Goal: Task Accomplishment & Management: Use online tool/utility

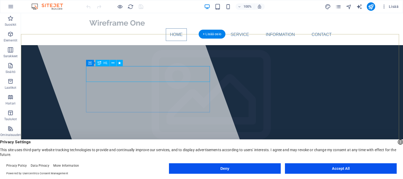
drag, startPoint x: 132, startPoint y: 76, endPoint x: 152, endPoint y: 77, distance: 20.0
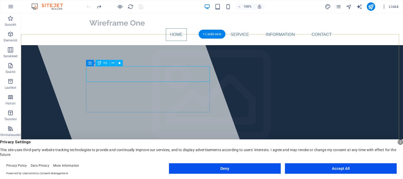
drag, startPoint x: 148, startPoint y: 78, endPoint x: 142, endPoint y: 74, distance: 7.3
drag, startPoint x: 139, startPoint y: 74, endPoint x: 145, endPoint y: 75, distance: 5.8
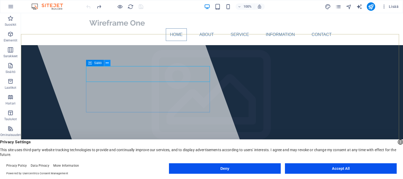
click at [106, 63] on icon at bounding box center [107, 63] width 3 height 6
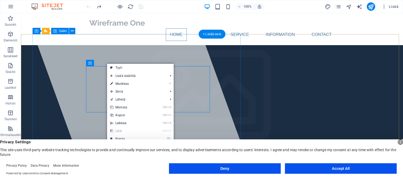
click at [148, 46] on div at bounding box center [138, 91] width 225 height 157
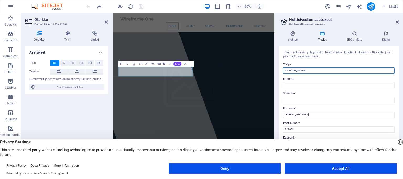
drag, startPoint x: 306, startPoint y: 69, endPoint x: 279, endPoint y: 68, distance: 27.3
click at [279, 68] on div "Tämän nettisivun yhteystiedot. Näitä voidaan käyttää kaikkialla nettisivulla, j…" at bounding box center [339, 106] width 120 height 120
type input "Steelsert"
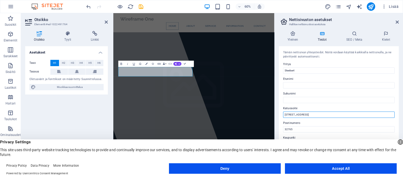
click at [327, 115] on input "[STREET_ADDRESS]" at bounding box center [338, 114] width 111 height 6
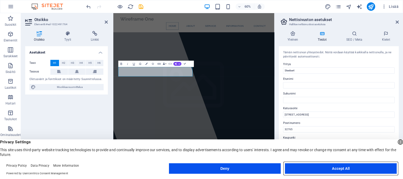
click at [305, 167] on button "Accept All" at bounding box center [341, 168] width 112 height 10
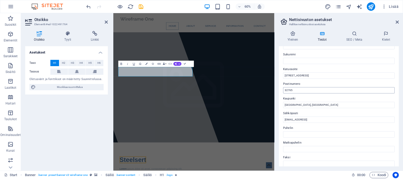
scroll to position [39, 0]
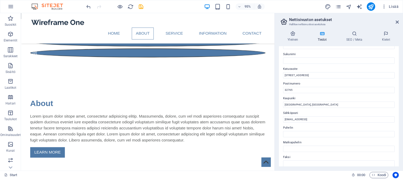
scroll to position [0, 0]
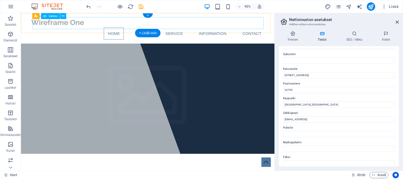
click at [142, 28] on nav "Home About Service Information Contact" at bounding box center [155, 34] width 248 height 13
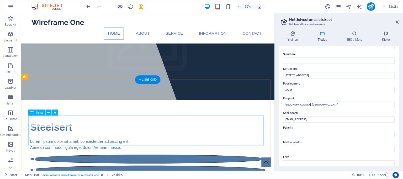
scroll to position [46, 0]
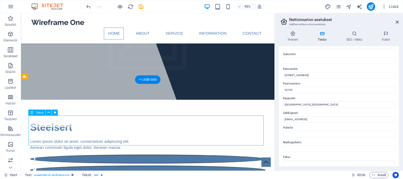
click at [58, 127] on div "Säiliö H1 Banner Banner Säiliö Säiliö Välistys Säiliö Banner Säiliö Valikko Men…" at bounding box center [147, 91] width 253 height 157
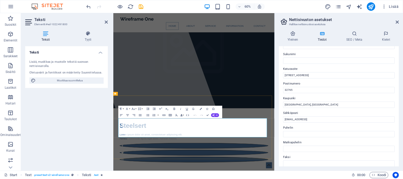
drag, startPoint x: 290, startPoint y: 216, endPoint x: 88, endPoint y: 183, distance: 204.8
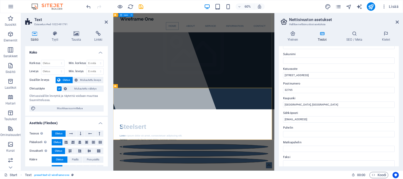
scroll to position [33, 0]
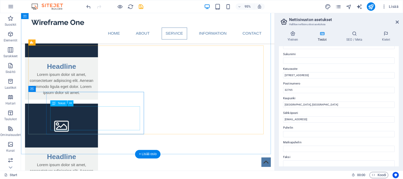
scroll to position [603, 0]
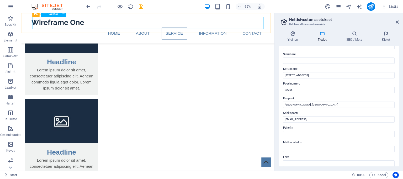
click at [263, 28] on nav "Home About Service Information Contact" at bounding box center [155, 34] width 248 height 13
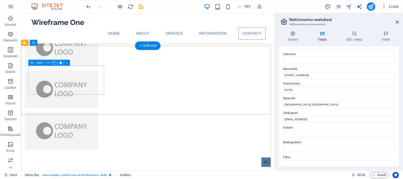
scroll to position [1213, 0]
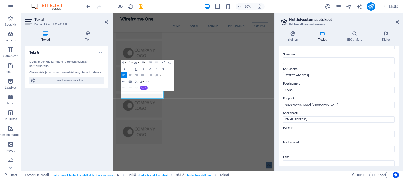
scroll to position [1219, 0]
drag, startPoint x: 158, startPoint y: 151, endPoint x: 122, endPoint y: 145, distance: 35.9
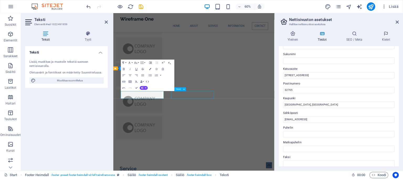
click at [290, 99] on div "Home About Service Information Contact Menu Steelsert Lorem ipsum dolor sit ame…" at bounding box center [247, 107] width 268 height 2627
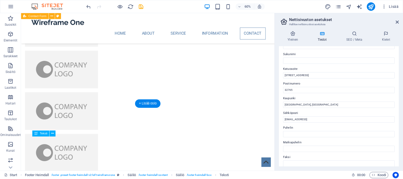
scroll to position [1152, 0]
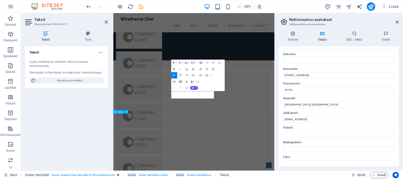
scroll to position [1219, 0]
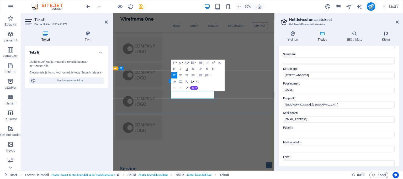
drag, startPoint x: 226, startPoint y: 146, endPoint x: 210, endPoint y: 147, distance: 15.5
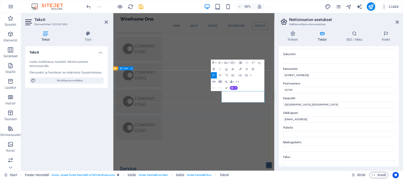
drag, startPoint x: 319, startPoint y: 153, endPoint x: 288, endPoint y: 144, distance: 31.7
drag, startPoint x: 321, startPoint y: 145, endPoint x: 292, endPoint y: 145, distance: 29.6
drag, startPoint x: 346, startPoint y: 152, endPoint x: 291, endPoint y: 154, distance: 54.9
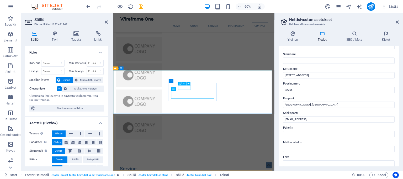
click at [191, 84] on div "H3" at bounding box center [185, 84] width 14 height 4
click at [189, 81] on icon at bounding box center [189, 80] width 2 height 3
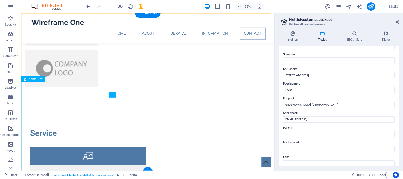
scroll to position [1248, 0]
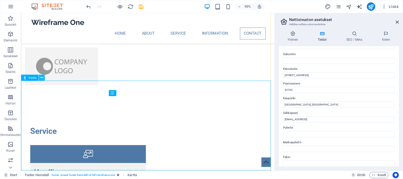
click at [42, 77] on icon at bounding box center [41, 77] width 3 height 5
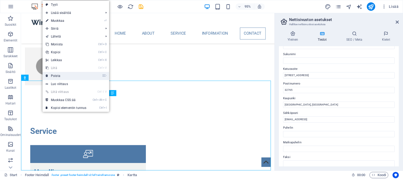
click at [57, 76] on link "⌦ Poista" at bounding box center [65, 76] width 47 height 8
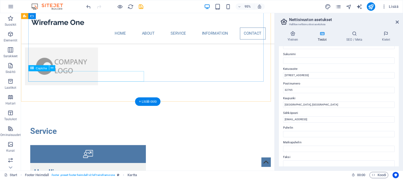
scroll to position [1154, 0]
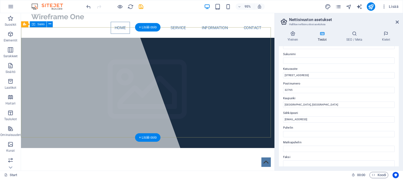
scroll to position [0, 0]
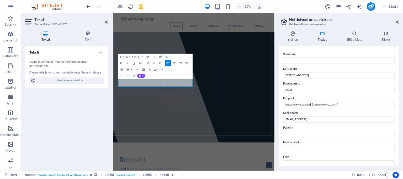
drag, startPoint x: 215, startPoint y: 132, endPoint x: 122, endPoint y: 127, distance: 93.5
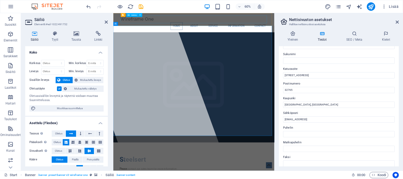
click at [242, 28] on nav "Home About Service Information Contact" at bounding box center [248, 34] width 248 height 13
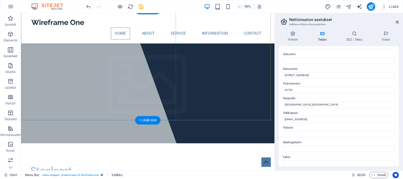
scroll to position [52, 0]
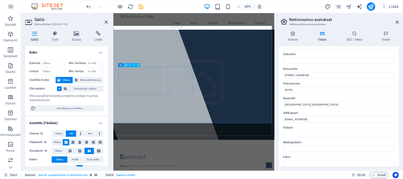
scroll to position [0, 0]
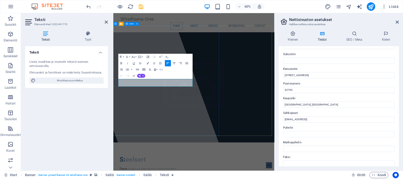
drag, startPoint x: 228, startPoint y: 127, endPoint x: 119, endPoint y: 122, distance: 109.2
drag, startPoint x: 218, startPoint y: 127, endPoint x: 122, endPoint y: 126, distance: 95.7
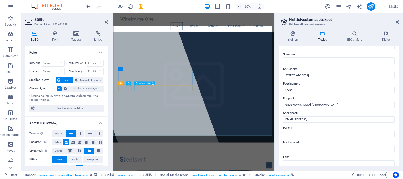
click at [149, 83] on icon at bounding box center [149, 83] width 2 height 3
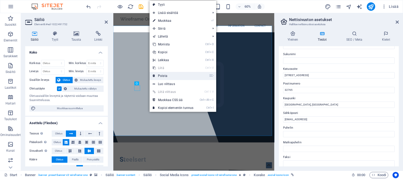
click at [159, 75] on link "⌦ Poista" at bounding box center [172, 76] width 47 height 8
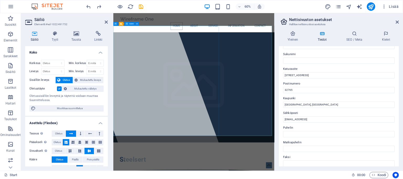
click at [161, 151] on div at bounding box center [173, 144] width 263 height 262
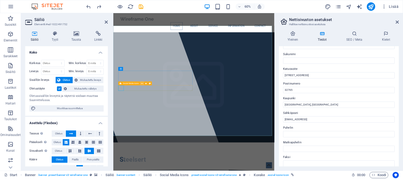
click at [142, 83] on icon at bounding box center [142, 83] width 2 height 3
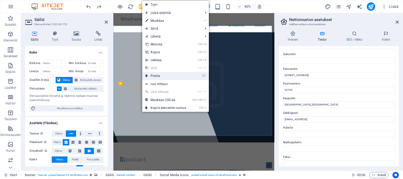
click at [157, 76] on link "⌦ Poista" at bounding box center [165, 76] width 47 height 8
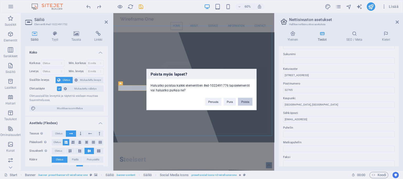
click at [244, 103] on button "Poista" at bounding box center [245, 102] width 14 height 8
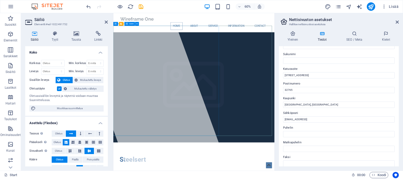
click at [217, 159] on div at bounding box center [173, 144] width 263 height 262
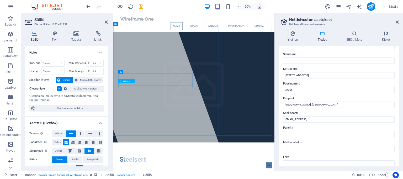
select select "rem"
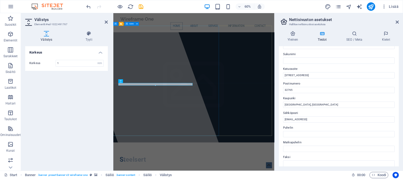
click at [174, 150] on div at bounding box center [173, 144] width 263 height 262
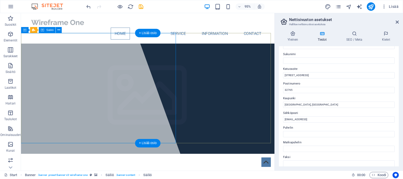
click at [87, 109] on div at bounding box center [81, 96] width 228 height 166
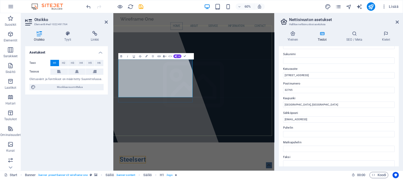
drag, startPoint x: 215, startPoint y: 145, endPoint x: 155, endPoint y: 145, distance: 59.8
click at [223, 179] on div at bounding box center [173, 144] width 263 height 262
select select "%"
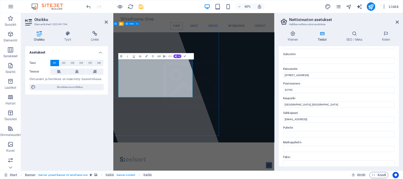
select select "%"
select select "px"
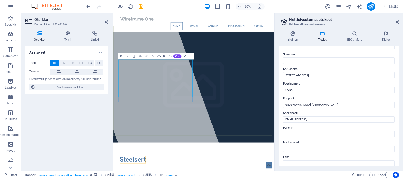
drag, startPoint x: 130, startPoint y: 124, endPoint x: 162, endPoint y: 142, distance: 36.9
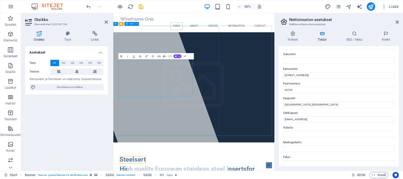
click at [251, 179] on div at bounding box center [173, 144] width 263 height 262
select select "%"
select select "px"
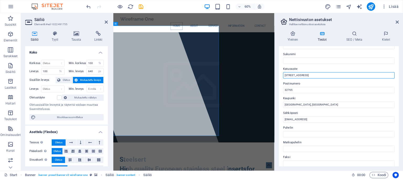
drag, startPoint x: 427, startPoint y: 87, endPoint x: 326, endPoint y: 114, distance: 103.9
drag, startPoint x: 307, startPoint y: 73, endPoint x: 279, endPoint y: 72, distance: 28.3
click at [279, 72] on div "Tämän nettisivun yhteystiedot. Näitä voidaan käyttää kaikkialla nettisivulla, j…" at bounding box center [339, 106] width 120 height 120
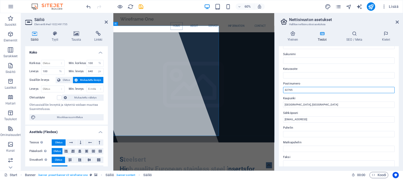
click at [307, 88] on input "32765" at bounding box center [338, 90] width 111 height 6
drag, startPoint x: 305, startPoint y: 88, endPoint x: 281, endPoint y: 88, distance: 24.4
click at [281, 88] on div "Tämän nettisivun yhteystiedot. Näitä voidaan käyttää kaikkialla nettisivulla, j…" at bounding box center [339, 106] width 120 height 120
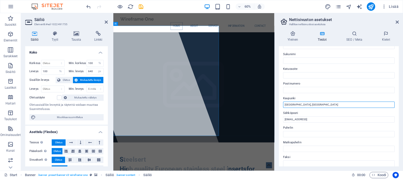
click at [301, 103] on input "Oviedo, FL" at bounding box center [338, 104] width 111 height 6
drag, startPoint x: 304, startPoint y: 105, endPoint x: 279, endPoint y: 104, distance: 24.9
click at [277, 104] on div "Yleinen Tiedot SEO / Meta Kielet Nettisivun nimi steelsert.com Logo Vedä tiedos…" at bounding box center [339, 99] width 128 height 144
click at [332, 81] on label "Postinumero" at bounding box center [338, 84] width 111 height 6
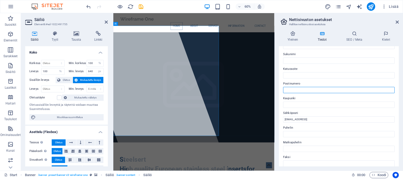
click at [332, 87] on input "Postinumero" at bounding box center [338, 90] width 111 height 6
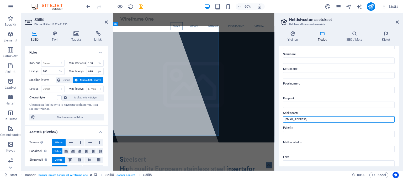
click at [361, 120] on input "cb5082268142b1331314eb1104433d@cpanel.local" at bounding box center [338, 119] width 111 height 6
drag, startPoint x: 366, startPoint y: 119, endPoint x: 278, endPoint y: 117, distance: 87.1
click at [279, 117] on div "Tämän nettisivun yhteystiedot. Näitä voidaan käyttää kaikkialla nettisivulla, j…" at bounding box center [339, 106] width 120 height 120
click at [396, 21] on icon at bounding box center [396, 22] width 3 height 4
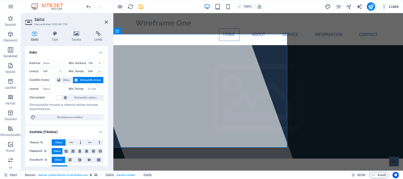
click at [396, 7] on span "Lisää" at bounding box center [389, 6] width 17 height 5
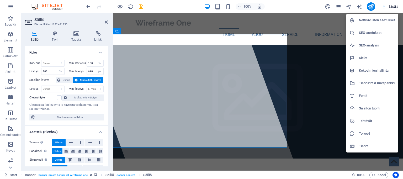
click at [396, 6] on div at bounding box center [201, 89] width 403 height 179
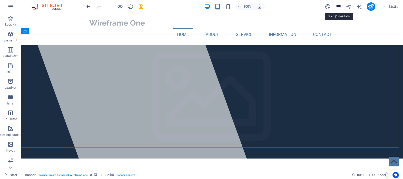
click at [338, 8] on icon "pages" at bounding box center [338, 7] width 6 height 6
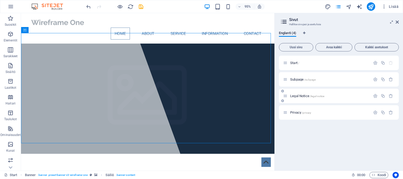
click at [299, 96] on span "Legal Notice /legal-notice" at bounding box center [307, 96] width 34 height 4
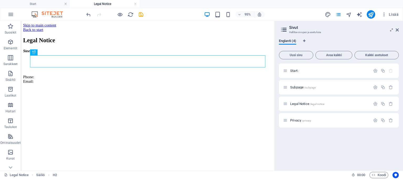
click at [331, 142] on div "Start / Subpage /subpage Legal Notice /legal-notice Privacy /privacy" at bounding box center [339, 114] width 120 height 103
click at [371, 146] on div "Start / Subpage /subpage Legal Notice /legal-notice Privacy /privacy" at bounding box center [339, 114] width 120 height 103
click at [299, 71] on p "Start /" at bounding box center [329, 70] width 79 height 3
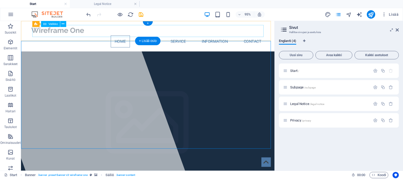
click at [261, 36] on nav "Home About Service Information Contact" at bounding box center [155, 42] width 248 height 13
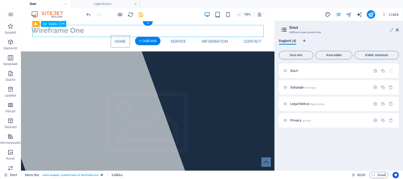
click at [262, 36] on nav "Home About Service Information Contact" at bounding box center [155, 42] width 248 height 13
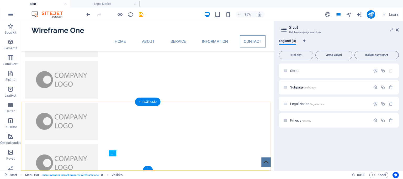
scroll to position [1193, 0]
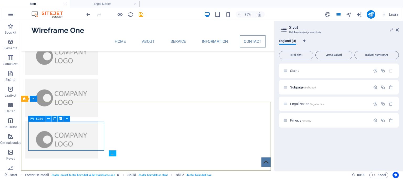
click at [49, 118] on icon at bounding box center [48, 118] width 3 height 5
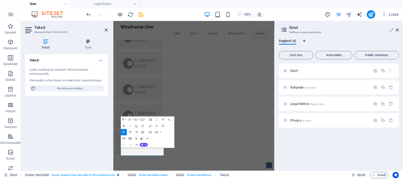
scroll to position [1141, 0]
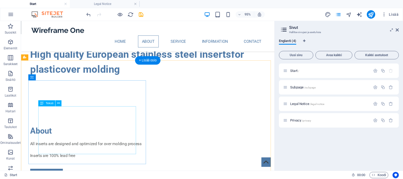
scroll to position [237, 0]
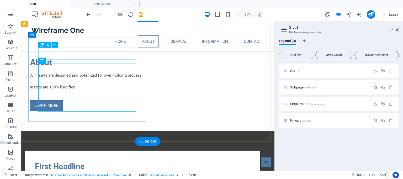
click at [69, 168] on div "First Headline" at bounding box center [149, 174] width 227 height 13
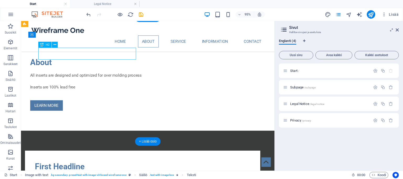
click at [69, 168] on div "First Headline" at bounding box center [149, 174] width 227 height 13
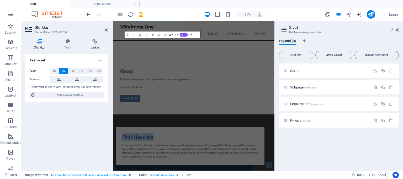
scroll to position [277, 0]
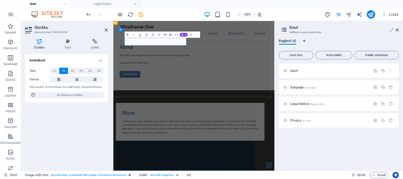
click at [139, 168] on h2 "​FActs" at bounding box center [241, 174] width 227 height 13
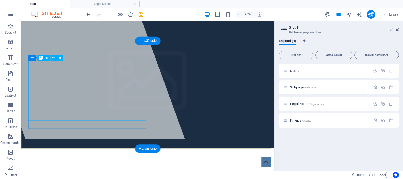
scroll to position [0, 0]
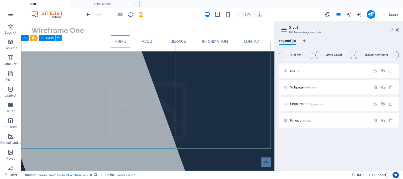
click at [58, 37] on icon at bounding box center [58, 37] width 3 height 5
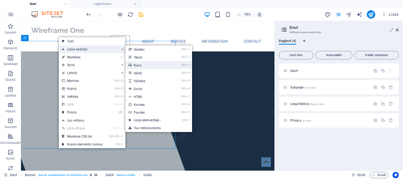
drag, startPoint x: 108, startPoint y: 80, endPoint x: 148, endPoint y: 65, distance: 43.1
click at [148, 65] on link "Ctrl 3 Kuva" at bounding box center [148, 65] width 47 height 8
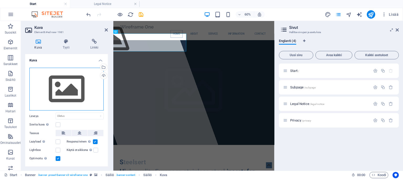
click at [72, 88] on div "Vedä tiedostot tähän, valitse tiedostot napsauttamalla tai valitse tiedostot Ti…" at bounding box center [66, 89] width 74 height 43
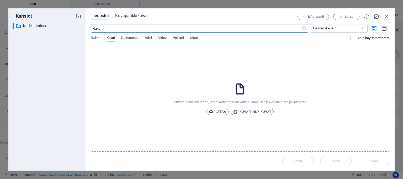
click at [222, 112] on span "Lataa" at bounding box center [217, 112] width 17 height 6
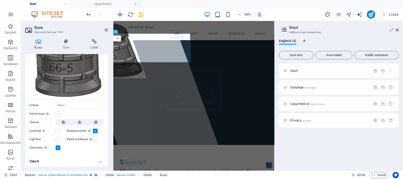
scroll to position [41, 0]
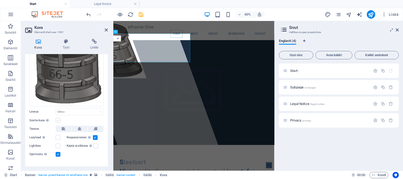
click at [57, 118] on label at bounding box center [58, 120] width 5 height 5
click at [0, 0] on input "Sovita kuva Sovita kuva automaattisesti kiinteään leveyteen ja korkeuteen" at bounding box center [0, 0] width 0 height 0
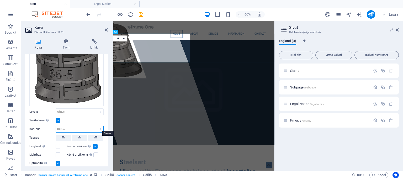
click at [87, 127] on select "Oletus auto px" at bounding box center [79, 129] width 47 height 6
click at [90, 165] on div "Vedä tiedostot tähän, valitse tiedostot napsauttamalla tai valitse tiedostot Ti…" at bounding box center [66, 110] width 83 height 174
click at [58, 118] on label at bounding box center [58, 120] width 5 height 5
click at [0, 0] on input "Sovita kuva Sovita kuva automaattisesti kiinteään leveyteen ja korkeuteen" at bounding box center [0, 0] width 0 height 0
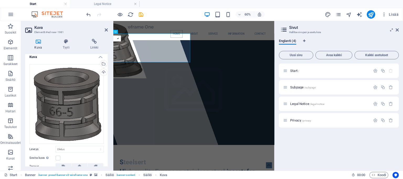
scroll to position [0, 0]
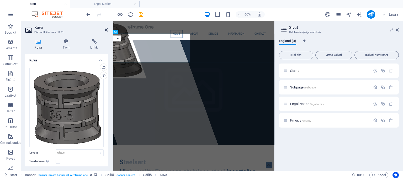
click at [106, 28] on icon at bounding box center [106, 30] width 3 height 4
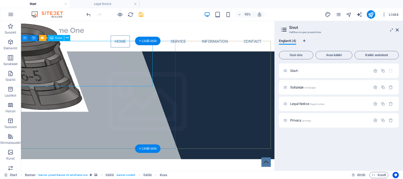
click at [22, 84] on figure at bounding box center [69, 68] width 202 height 95
click at [24, 83] on figure at bounding box center [69, 68] width 202 height 95
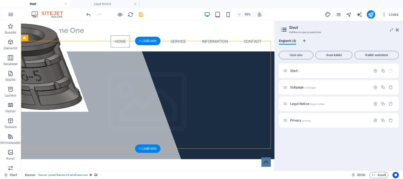
drag, startPoint x: 137, startPoint y: 53, endPoint x: 218, endPoint y: 76, distance: 84.4
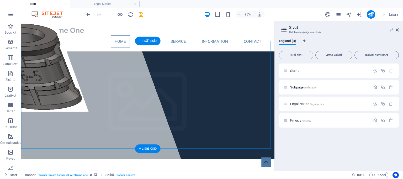
drag, startPoint x: 182, startPoint y: 69, endPoint x: 212, endPoint y: 79, distance: 32.2
click at [26, 73] on figure at bounding box center [69, 68] width 202 height 95
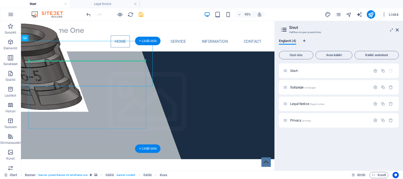
drag, startPoint x: 24, startPoint y: 70, endPoint x: 97, endPoint y: 80, distance: 73.6
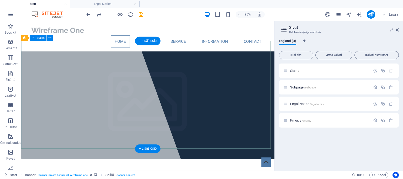
click at [149, 41] on div "+ Lisää osio" at bounding box center [147, 41] width 25 height 8
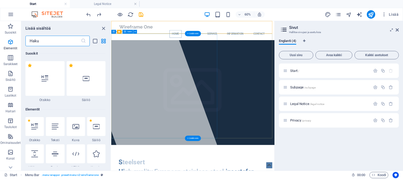
scroll to position [918, 0]
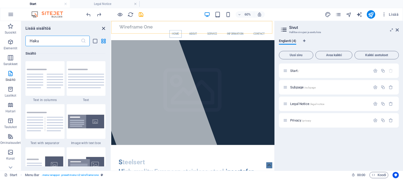
drag, startPoint x: 104, startPoint y: 29, endPoint x: 174, endPoint y: 31, distance: 69.5
click at [104, 29] on icon "close panel" at bounding box center [103, 28] width 6 height 6
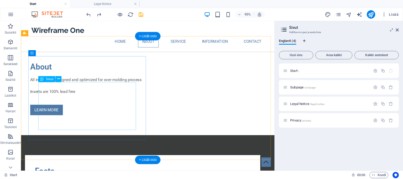
scroll to position [249, 0]
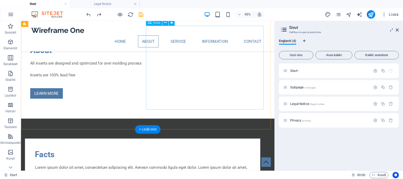
drag, startPoint x: 149, startPoint y: 101, endPoint x: 142, endPoint y: 102, distance: 6.3
click at [149, 145] on div "Facts Lorem ipsum dolor sit amet, consectetuer adipiscing elit. Aenean commodo …" at bounding box center [149, 176] width 248 height 63
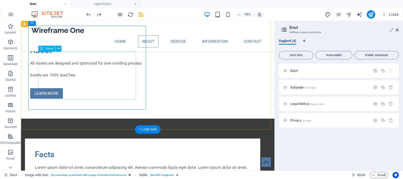
drag, startPoint x: 110, startPoint y: 102, endPoint x: 115, endPoint y: 101, distance: 4.5
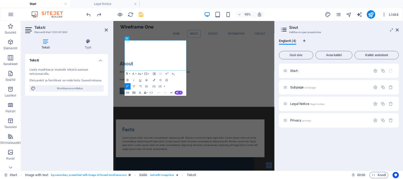
scroll to position [289, 0]
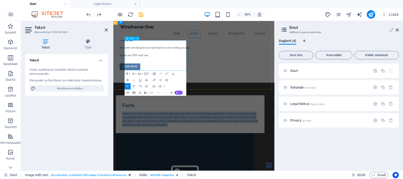
drag, startPoint x: 214, startPoint y: 100, endPoint x: 133, endPoint y: 59, distance: 90.7
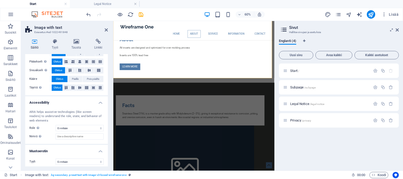
scroll to position [91, 0]
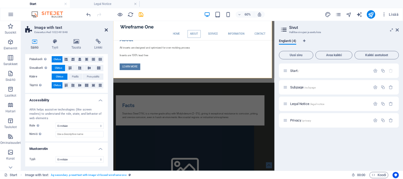
click at [105, 31] on icon at bounding box center [106, 30] width 3 height 4
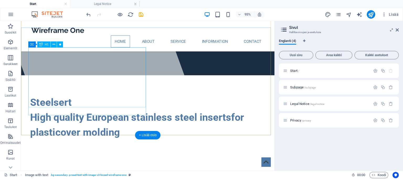
scroll to position [0, 0]
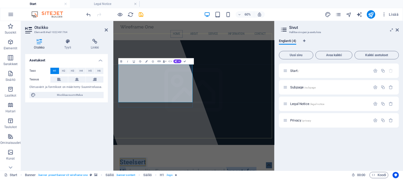
drag, startPoint x: 210, startPoint y: 148, endPoint x: 122, endPoint y: 114, distance: 94.3
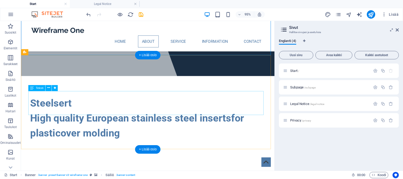
scroll to position [98, 0]
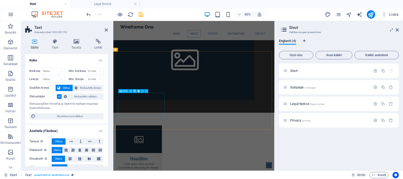
scroll to position [465, 0]
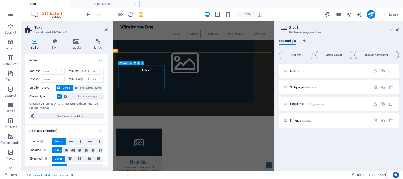
click at [138, 64] on icon at bounding box center [139, 63] width 2 height 3
click at [138, 63] on icon at bounding box center [139, 63] width 2 height 3
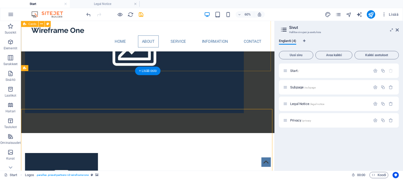
scroll to position [425, 0]
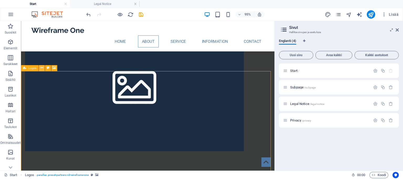
click at [40, 67] on button at bounding box center [42, 68] width 6 height 6
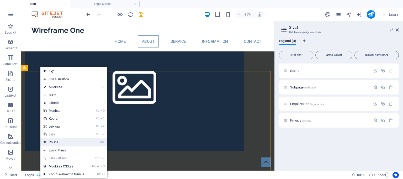
click at [63, 142] on link "⌦ Poista" at bounding box center [63, 142] width 47 height 8
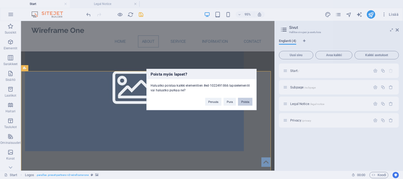
click at [243, 102] on button "Poista" at bounding box center [245, 102] width 14 height 8
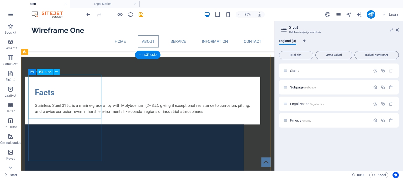
scroll to position [326, 0]
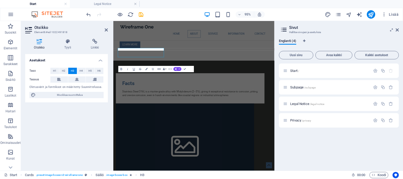
scroll to position [366, 0]
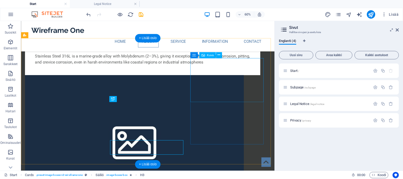
scroll to position [326, 0]
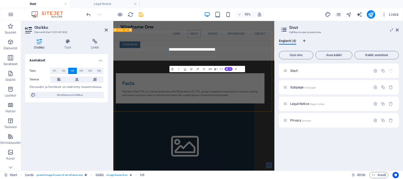
scroll to position [366, 0]
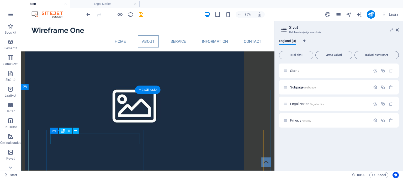
scroll to position [405, 0]
click at [42, 86] on button at bounding box center [41, 86] width 6 height 6
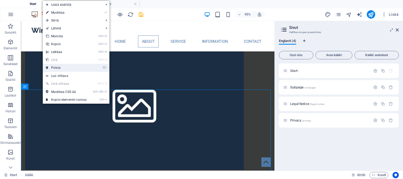
click at [62, 67] on link "⌦ Poista" at bounding box center [66, 68] width 47 height 8
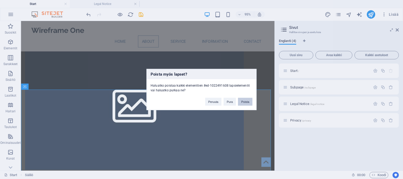
click at [247, 100] on button "Poista" at bounding box center [245, 102] width 14 height 8
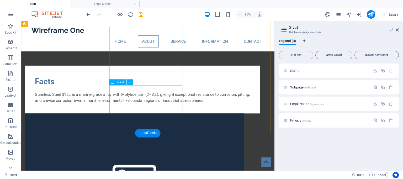
scroll to position [359, 0]
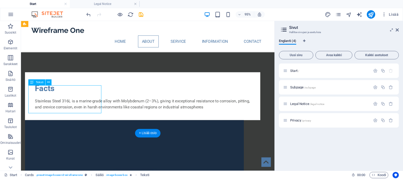
scroll to position [399, 0]
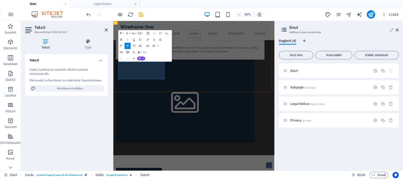
drag, startPoint x: 134, startPoint y: 93, endPoint x: 184, endPoint y: 115, distance: 54.9
drag, startPoint x: 175, startPoint y: 100, endPoint x: 105, endPoint y: 92, distance: 71.3
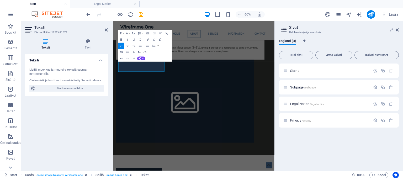
copy div "Standar sizes: Other sizes upon request"
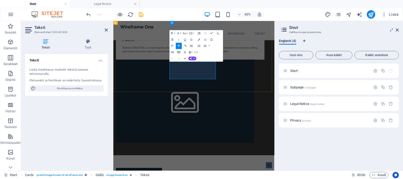
drag, startPoint x: 249, startPoint y: 104, endPoint x: 215, endPoint y: 89, distance: 37.0
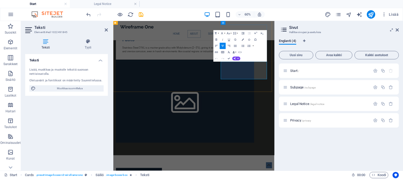
drag, startPoint x: 351, startPoint y: 112, endPoint x: 293, endPoint y: 94, distance: 60.9
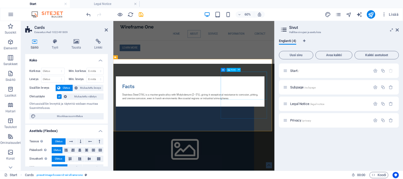
scroll to position [334, 0]
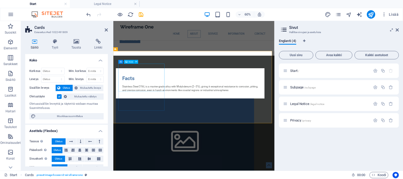
select select "%"
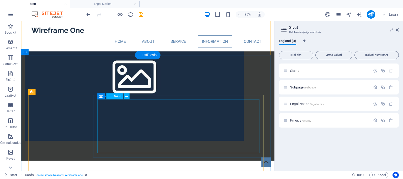
scroll to position [438, 0]
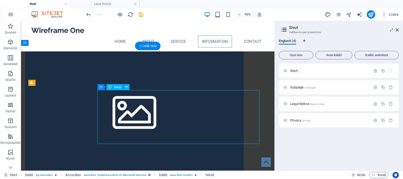
scroll to position [478, 0]
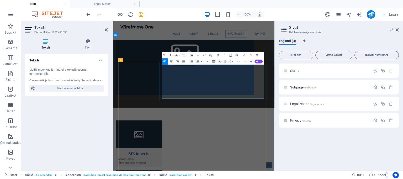
drag, startPoint x: 323, startPoint y: 146, endPoint x: 225, endPoint y: 100, distance: 108.5
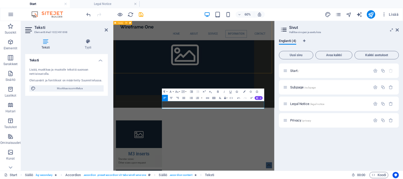
scroll to position [380, 0]
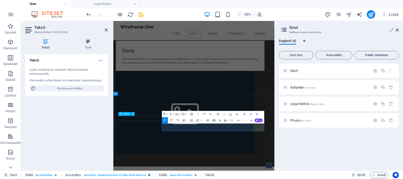
drag, startPoint x: 248, startPoint y: 201, endPoint x: 184, endPoint y: 186, distance: 65.6
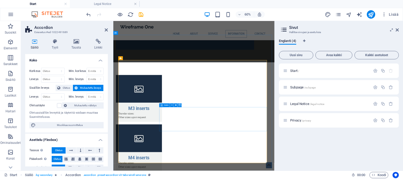
scroll to position [481, 0]
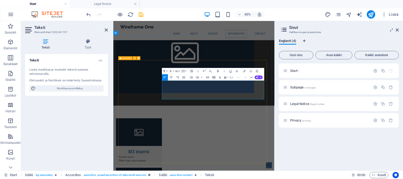
drag, startPoint x: 265, startPoint y: 147, endPoint x: 186, endPoint y: 124, distance: 82.4
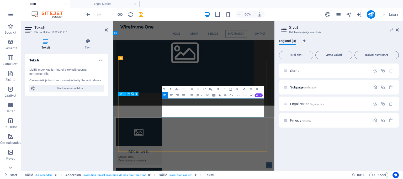
drag, startPoint x: 262, startPoint y: 179, endPoint x: 174, endPoint y: 151, distance: 93.5
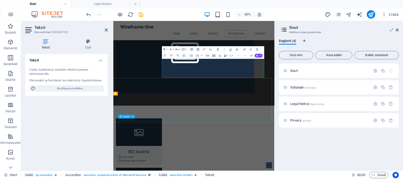
scroll to position [577, 0]
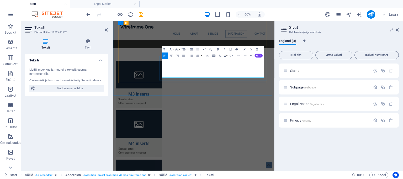
drag, startPoint x: 264, startPoint y: 114, endPoint x: 194, endPoint y: 83, distance: 75.9
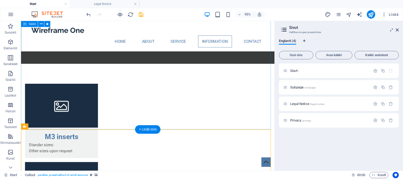
scroll to position [419, 0]
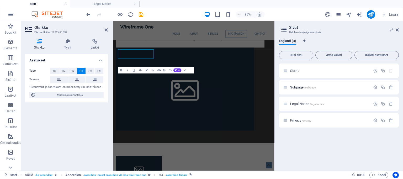
scroll to position [459, 0]
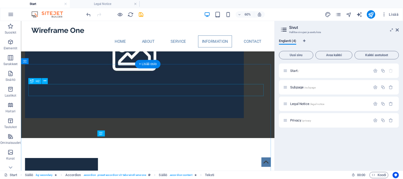
scroll to position [419, 0]
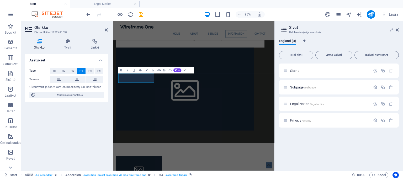
scroll to position [459, 0]
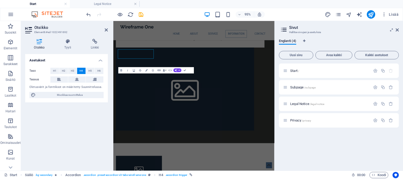
scroll to position [459, 0]
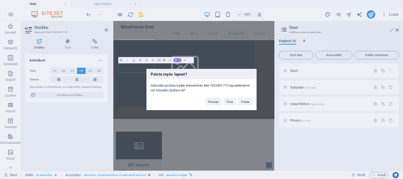
scroll to position [565, 0]
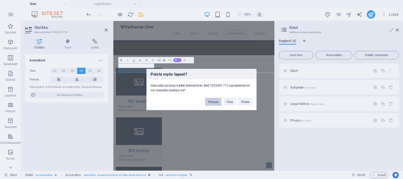
drag, startPoint x: 216, startPoint y: 103, endPoint x: 159, endPoint y: 137, distance: 66.1
click at [216, 103] on button "Peruuta" at bounding box center [213, 102] width 17 height 8
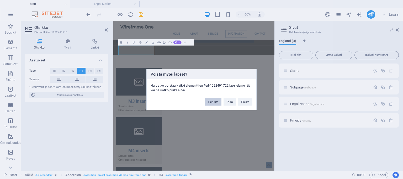
click at [210, 100] on button "Peruuta" at bounding box center [213, 102] width 17 height 8
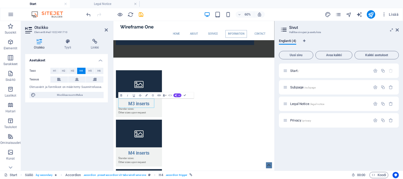
scroll to position [474, 0]
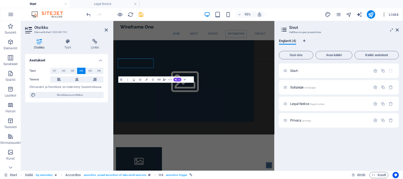
scroll to position [474, 0]
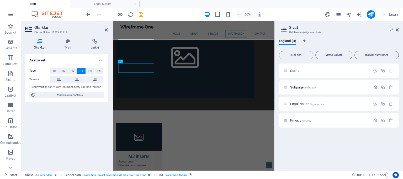
scroll to position [565, 0]
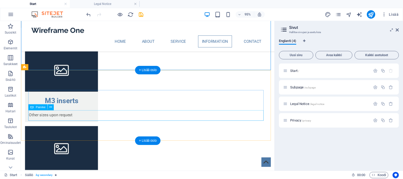
scroll to position [591, 0]
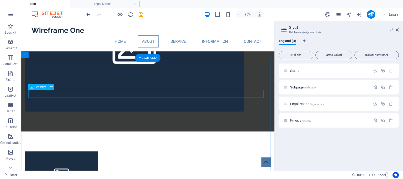
scroll to position [381, 0]
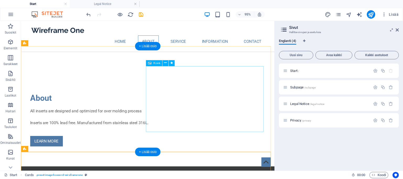
scroll to position [211, 0]
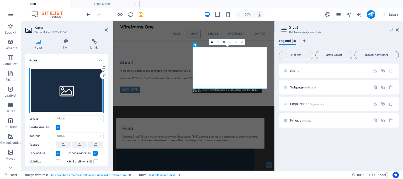
click at [68, 90] on div "Vedä tiedostot tähän, valitse tiedostot napsauttamalla tai valitse tiedostot Ti…" at bounding box center [66, 91] width 74 height 46
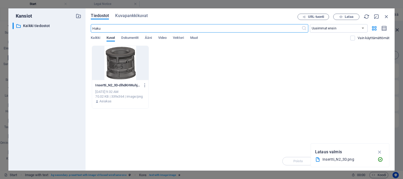
scroll to position [445, 0]
click at [123, 68] on div at bounding box center [120, 63] width 56 height 34
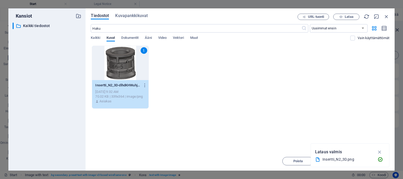
click at [123, 68] on div "1" at bounding box center [120, 63] width 56 height 34
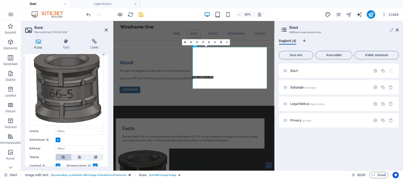
scroll to position [33, 0]
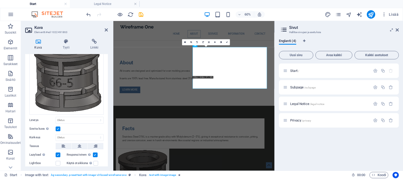
click at [57, 127] on label at bounding box center [58, 128] width 5 height 5
click at [0, 0] on input "Sovita kuva Sovita kuva automaattisesti kiinteään leveyteen ja korkeuteen" at bounding box center [0, 0] width 0 height 0
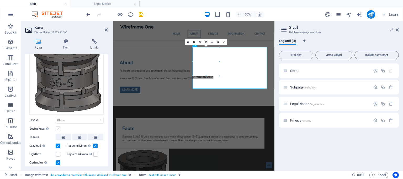
click at [57, 127] on label at bounding box center [58, 128] width 5 height 5
click at [0, 0] on input "Sovita kuva Sovita kuva automaattisesti kiinteään leveyteen ja korkeuteen" at bounding box center [0, 0] width 0 height 0
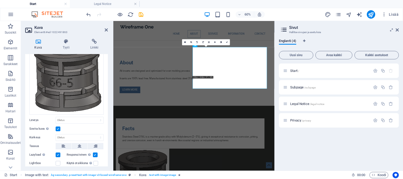
click at [57, 127] on label at bounding box center [58, 128] width 5 height 5
click at [0, 0] on input "Sovita kuva Sovita kuva automaattisesti kiinteään leveyteen ja korkeuteen" at bounding box center [0, 0] width 0 height 0
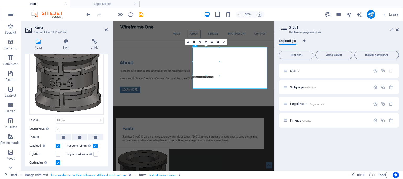
click at [57, 127] on label at bounding box center [58, 128] width 5 height 5
click at [0, 0] on input "Sovita kuva Sovita kuva automaattisesti kiinteään leveyteen ja korkeuteen" at bounding box center [0, 0] width 0 height 0
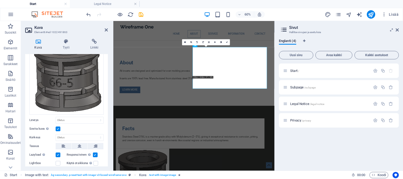
click at [57, 126] on label at bounding box center [58, 128] width 5 height 5
click at [0, 0] on input "Sovita kuva Sovita kuva automaattisesti kiinteään leveyteen ja korkeuteen" at bounding box center [0, 0] width 0 height 0
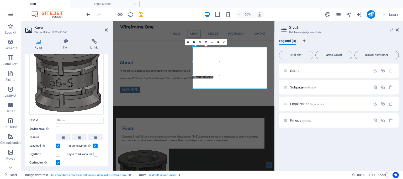
click at [57, 153] on label at bounding box center [58, 154] width 5 height 5
click at [0, 0] on input "Lightbox" at bounding box center [0, 0] width 0 height 0
click at [55, 153] on label "Lightbox" at bounding box center [42, 154] width 26 height 6
click at [0, 0] on input "Lightbox" at bounding box center [0, 0] width 0 height 0
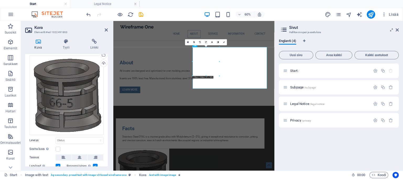
scroll to position [6, 0]
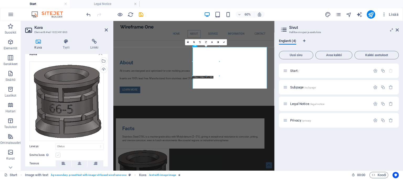
click at [60, 154] on label at bounding box center [58, 155] width 5 height 5
click at [0, 0] on input "Sovita kuva Sovita kuva automaattisesti kiinteään leveyteen ja korkeuteen" at bounding box center [0, 0] width 0 height 0
click at [66, 147] on select "Oletus auto px rem % em vh vw" at bounding box center [79, 146] width 47 height 6
click at [56, 143] on select "Oletus auto px rem % em vh vw" at bounding box center [79, 146] width 47 height 6
click at [70, 146] on select "Oletus auto px rem % em vh vw" at bounding box center [79, 146] width 47 height 6
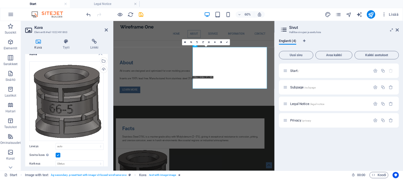
click at [76, 153] on div "Sovita kuva Sovita kuva automaattisesti kiinteään leveyteen ja korkeuteen" at bounding box center [66, 155] width 74 height 6
click at [65, 146] on select "Oletus auto px rem % em vh vw" at bounding box center [79, 146] width 47 height 6
click at [56, 143] on select "Oletus auto px rem % em vh vw" at bounding box center [79, 146] width 47 height 6
select select "DISABLED_OPTION_VALUE"
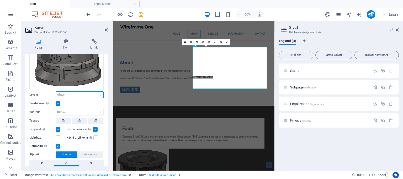
scroll to position [83, 0]
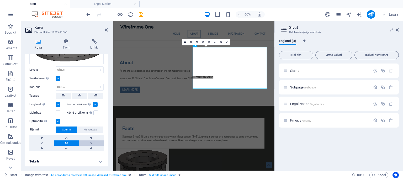
click at [91, 141] on link at bounding box center [91, 142] width 25 height 5
click at [65, 141] on link at bounding box center [66, 142] width 25 height 5
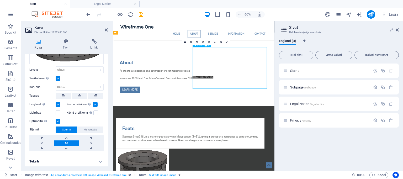
drag, startPoint x: 260, startPoint y: 85, endPoint x: 278, endPoint y: 93, distance: 19.7
drag, startPoint x: 278, startPoint y: 93, endPoint x: 281, endPoint y: 94, distance: 2.7
drag, startPoint x: 270, startPoint y: 93, endPoint x: 308, endPoint y: 121, distance: 47.4
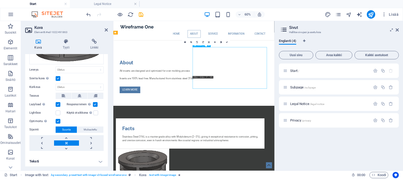
click at [67, 142] on link at bounding box center [66, 142] width 25 height 5
click at [66, 146] on link at bounding box center [66, 148] width 25 height 5
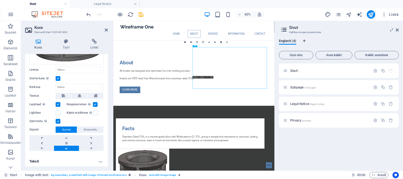
click at [66, 146] on link at bounding box center [66, 148] width 25 height 5
click at [91, 146] on link at bounding box center [91, 148] width 25 height 5
click at [89, 128] on span "Mukautettu" at bounding box center [90, 129] width 13 height 6
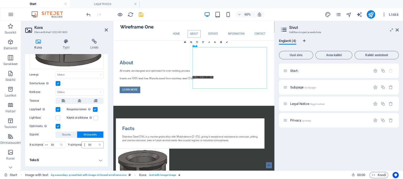
scroll to position [77, 0]
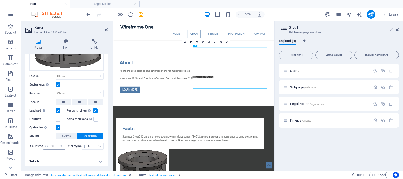
click at [46, 145] on icon at bounding box center [46, 145] width 3 height 3
drag, startPoint x: 51, startPoint y: 145, endPoint x: 54, endPoint y: 145, distance: 2.9
click at [54, 145] on input "50" at bounding box center [57, 146] width 15 height 6
drag, startPoint x: 56, startPoint y: 145, endPoint x: 48, endPoint y: 145, distance: 7.3
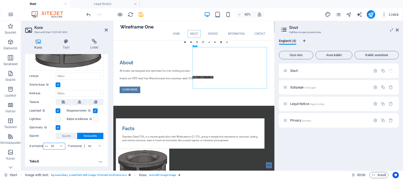
click at [48, 145] on div "50 px rem % vh vw" at bounding box center [54, 146] width 22 height 7
type input "66"
click at [89, 145] on input "50" at bounding box center [95, 146] width 17 height 6
drag, startPoint x: 92, startPoint y: 146, endPoint x: 84, endPoint y: 144, distance: 8.0
click at [84, 144] on div "50 px rem % vh vw" at bounding box center [93, 146] width 22 height 7
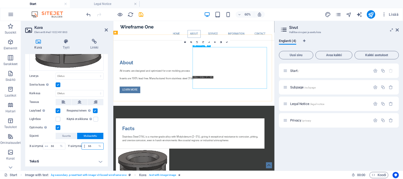
type input "66"
click at [56, 126] on label at bounding box center [58, 127] width 5 height 5
click at [0, 0] on input "Optimoitu Kuvat pakataan sivun nopeuden parantamiseksi." at bounding box center [0, 0] width 0 height 0
click at [58, 126] on label at bounding box center [58, 127] width 5 height 5
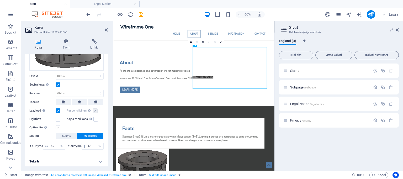
click at [0, 0] on input "Optimoitu Kuvat pakataan sivun nopeuden parantamiseksi." at bounding box center [0, 0] width 0 height 0
click at [68, 136] on span "Suunta" at bounding box center [66, 136] width 8 height 6
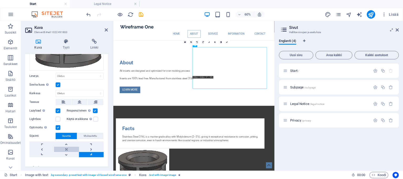
click at [60, 148] on link at bounding box center [66, 149] width 25 height 5
click at [210, 42] on link at bounding box center [209, 42] width 6 height 6
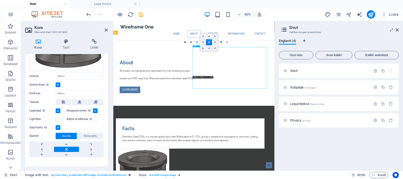
drag, startPoint x: 269, startPoint y: 95, endPoint x: 313, endPoint y: 94, distance: 44.3
drag, startPoint x: 274, startPoint y: 90, endPoint x: 277, endPoint y: 102, distance: 12.1
click at [208, 41] on icon at bounding box center [209, 42] width 2 height 2
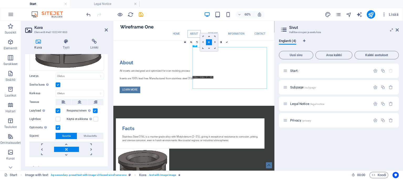
click at [210, 48] on icon at bounding box center [209, 48] width 2 height 2
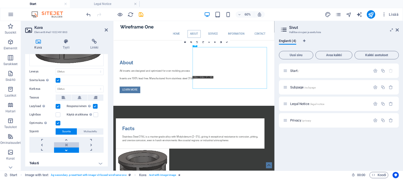
scroll to position [83, 0]
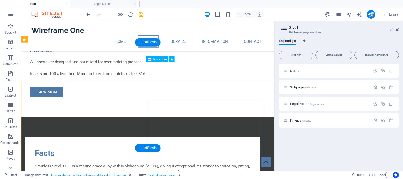
scroll to position [211, 0]
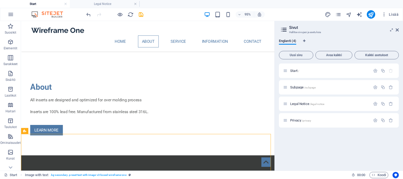
scroll to position [0, 0]
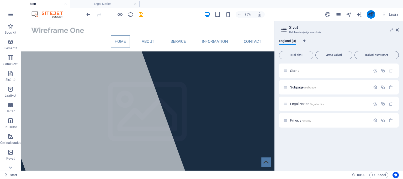
click at [372, 13] on icon "publish" at bounding box center [371, 15] width 6 height 6
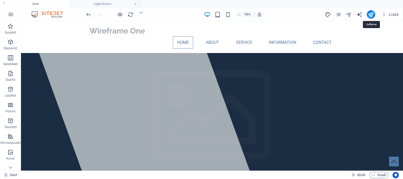
checkbox input "false"
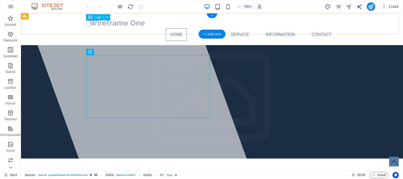
click at [88, 25] on div at bounding box center [212, 22] width 248 height 11
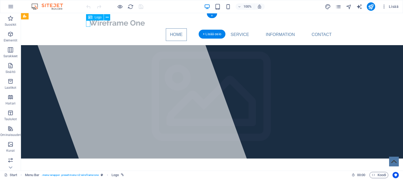
click at [88, 25] on div at bounding box center [212, 22] width 248 height 11
select select "px"
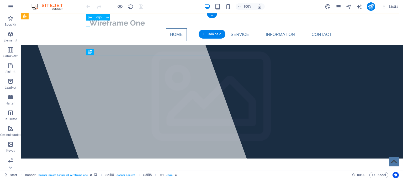
click at [89, 25] on div at bounding box center [212, 22] width 248 height 11
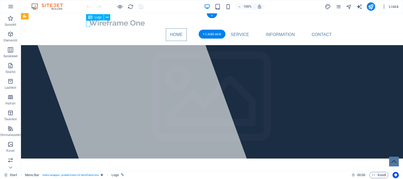
click at [89, 25] on div at bounding box center [212, 22] width 248 height 11
select select "px"
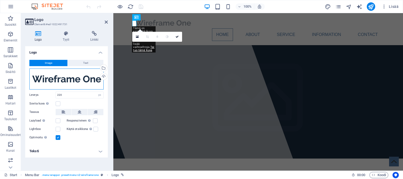
click at [60, 73] on div "Vedä tiedostot tähän, valitse tiedostot napsauttamalla tai valitse tiedostot Ti…" at bounding box center [66, 78] width 74 height 21
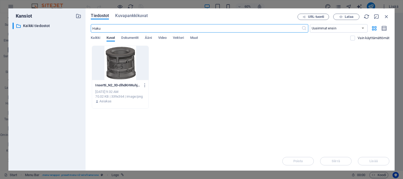
click at [267, 126] on div "Pudota tiedostot tähän ladataksesi ne välittömästi Insertti_N2_3D-dlhdKHWuhj5Am…" at bounding box center [240, 99] width 298 height 106
click at [355, 15] on span "Lataa" at bounding box center [346, 16] width 22 height 3
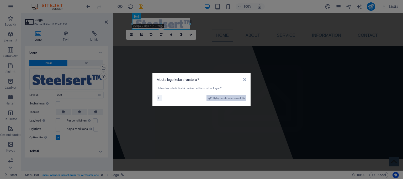
click at [213, 97] on span "Kyllä, muuta koko sivustolla" at bounding box center [228, 98] width 31 height 6
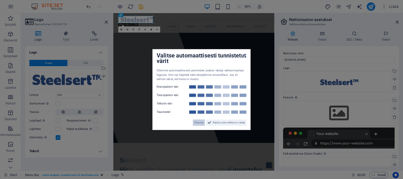
click at [195, 122] on span "Peruuta" at bounding box center [198, 122] width 9 height 6
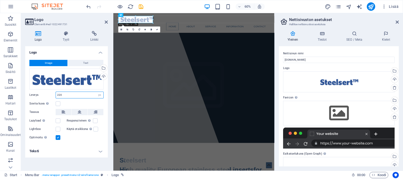
click at [74, 95] on input "220" at bounding box center [79, 95] width 47 height 6
drag, startPoint x: 63, startPoint y: 94, endPoint x: 53, endPoint y: 95, distance: 10.0
click at [53, 95] on div "Leveys 220 Oletus auto px rem % em vh vw" at bounding box center [66, 95] width 74 height 7
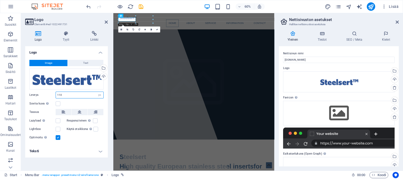
drag, startPoint x: 77, startPoint y: 95, endPoint x: 50, endPoint y: 93, distance: 27.1
click at [50, 93] on div "Leveys 110 Oletus auto px rem % em vh vw" at bounding box center [66, 95] width 74 height 7
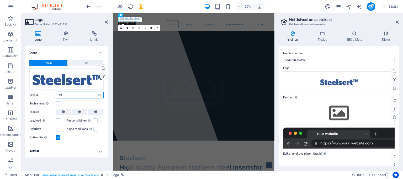
type input "150"
click at [88, 101] on div "Sovita kuva Sovita kuva automaattisesti kiinteään leveyteen ja korkeuteen" at bounding box center [66, 103] width 74 height 6
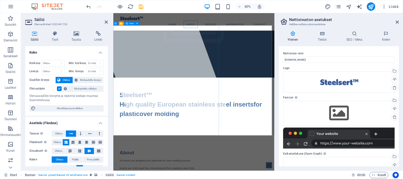
scroll to position [157, 0]
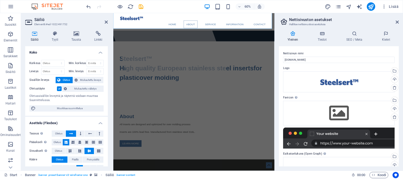
click at [104, 19] on h2 "Säiliö" at bounding box center [70, 19] width 73 height 5
click at [106, 22] on icon at bounding box center [106, 22] width 3 height 4
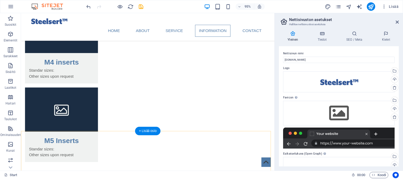
scroll to position [629, 0]
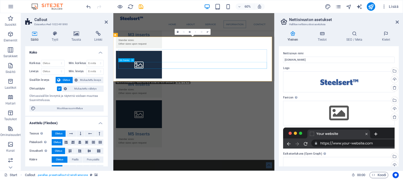
scroll to position [678, 0]
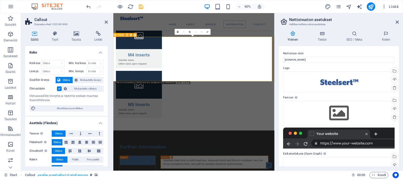
click at [127, 34] on icon at bounding box center [127, 34] width 2 height 3
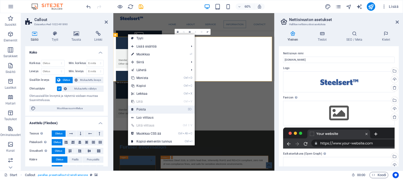
click at [151, 109] on link "⌦ Poista" at bounding box center [151, 109] width 47 height 8
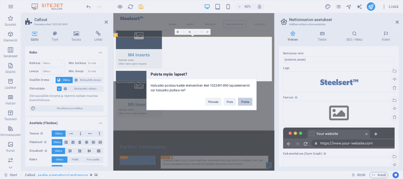
click at [239, 102] on button "Poista" at bounding box center [245, 102] width 14 height 8
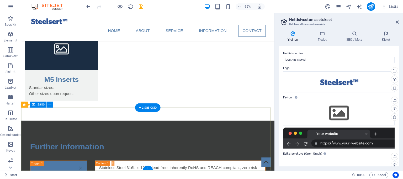
scroll to position [713, 0]
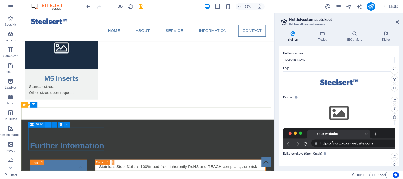
click at [47, 125] on icon at bounding box center [48, 124] width 3 height 5
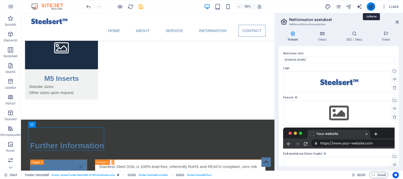
click at [371, 4] on icon "publish" at bounding box center [371, 7] width 6 height 6
checkbox input "false"
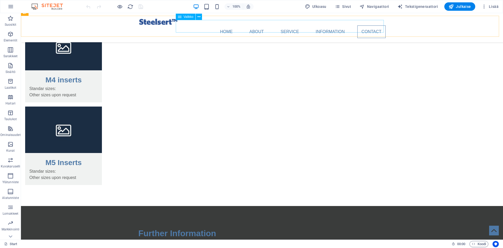
scroll to position [651, 0]
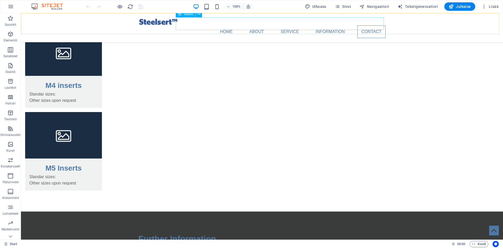
click at [280, 25] on nav "Home About Service Information Contact" at bounding box center [262, 31] width 248 height 13
select select
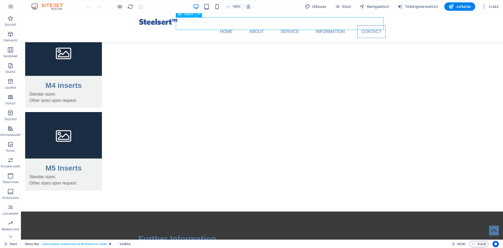
select select
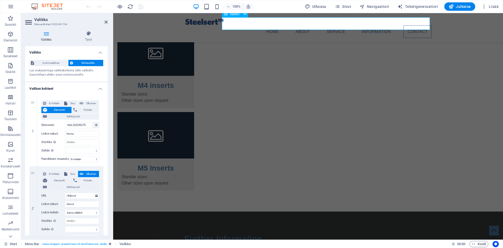
click at [335, 25] on nav "Home About Service Information Contact" at bounding box center [309, 31] width 248 height 13
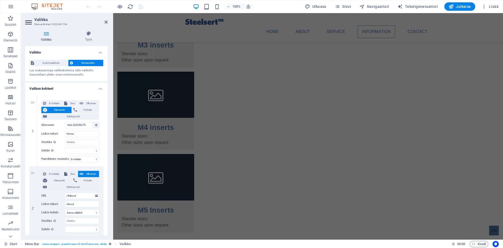
scroll to position [588, 0]
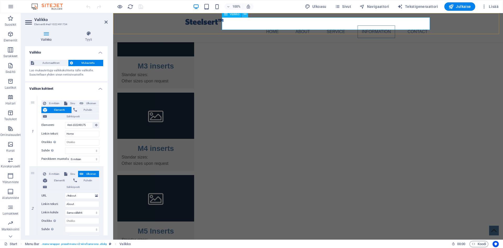
click at [244, 15] on icon at bounding box center [245, 15] width 3 height 6
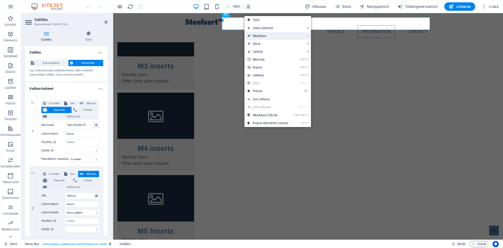
click at [252, 35] on link "⏎ Muokkaa" at bounding box center [268, 36] width 47 height 8
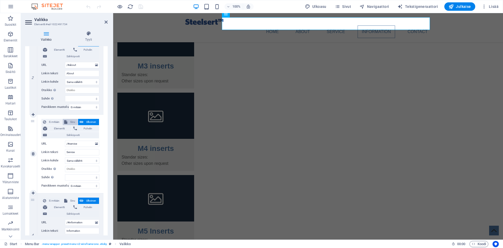
scroll to position [131, 0]
click at [33, 154] on icon at bounding box center [33, 153] width 3 height 4
select select
type input "/#information"
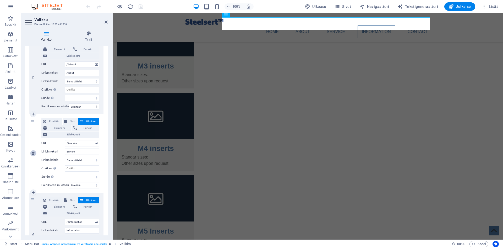
type input "Information"
select select
type input "/#contact"
type input "Contact"
select select
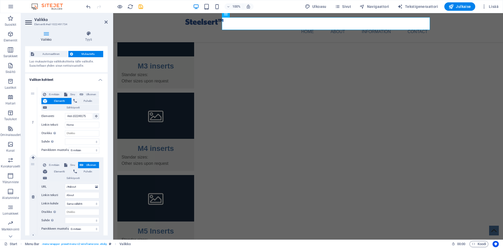
scroll to position [0, 0]
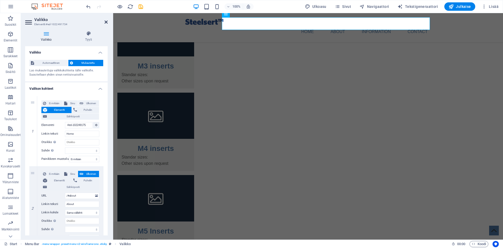
click at [107, 21] on icon at bounding box center [106, 22] width 3 height 4
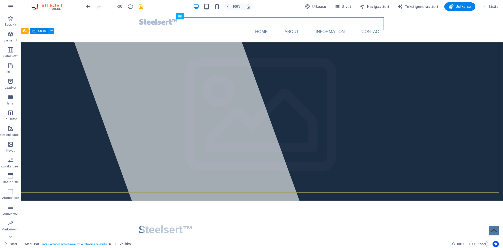
click at [51, 30] on icon at bounding box center [51, 31] width 3 height 6
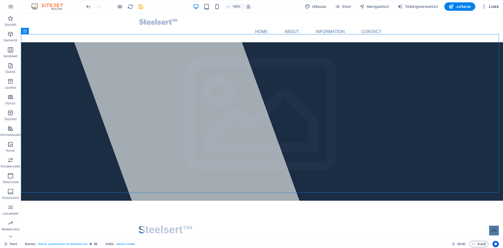
click at [398, 7] on icon "button" at bounding box center [484, 6] width 5 height 5
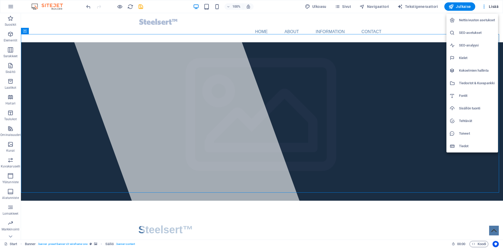
click at [398, 146] on h6 "Tiedot" at bounding box center [477, 146] width 36 height 6
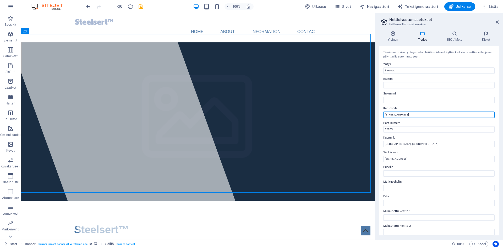
drag, startPoint x: 416, startPoint y: 114, endPoint x: 382, endPoint y: 114, distance: 34.9
click at [382, 114] on div "Tämän nettisivun yhteystiedot. Näitä voidaan käyttää kaikkialla nettisivulla, j…" at bounding box center [439, 140] width 120 height 189
type input "T"
drag, startPoint x: 402, startPoint y: 129, endPoint x: 377, endPoint y: 129, distance: 25.4
click at [376, 129] on div "Yleinen Tiedot SEO / Meta Kielet Nettisivun nimi steelsert.com Logo Vedä tiedos…" at bounding box center [439, 133] width 128 height 213
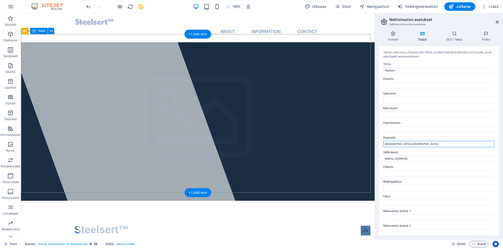
drag, startPoint x: 428, startPoint y: 157, endPoint x: 370, endPoint y: 139, distance: 61.2
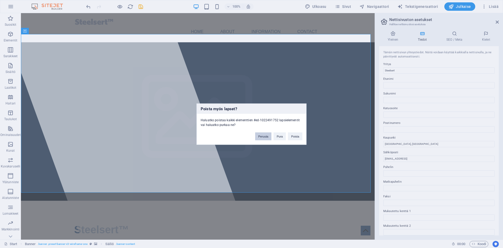
click at [270, 137] on button "Peruuta" at bounding box center [263, 136] width 17 height 8
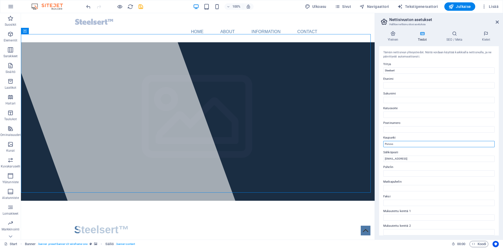
click at [398, 144] on input "Porvoo" at bounding box center [439, 144] width 111 height 6
type input "Porvoo"
click at [398, 158] on input "[EMAIL_ADDRESS]" at bounding box center [439, 159] width 111 height 6
drag, startPoint x: 452, startPoint y: 157, endPoint x: 377, endPoint y: 153, distance: 74.9
click at [377, 153] on div "Yleinen Tiedot SEO / Meta Kielet Nettisivun nimi steelsert.com Logo Vedä tiedos…" at bounding box center [439, 133] width 128 height 213
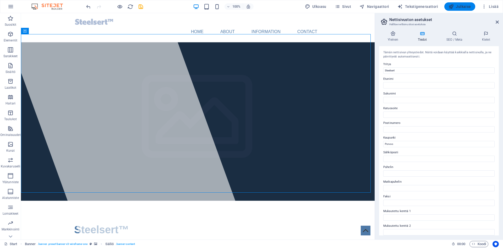
click at [398, 5] on span "Julkaise" at bounding box center [460, 6] width 23 height 5
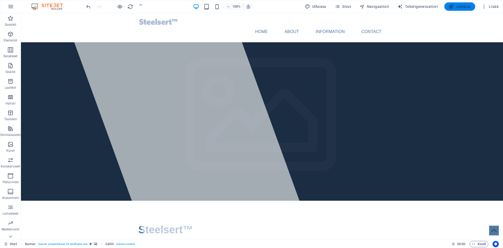
checkbox input "false"
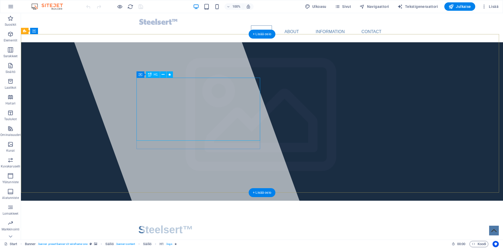
click at [230, 158] on div "Steelsert ™ High quality European stainless steel insertsfor plasticover molding" at bounding box center [262, 245] width 248 height 47
click at [245, 158] on div "Steelsert ™ High quality European stainless steel insertsfor plasticover molding" at bounding box center [262, 245] width 248 height 47
click at [228, 158] on div "Steelsert ™ High quality European stainless steel insertsfor plasticover molding" at bounding box center [262, 245] width 248 height 47
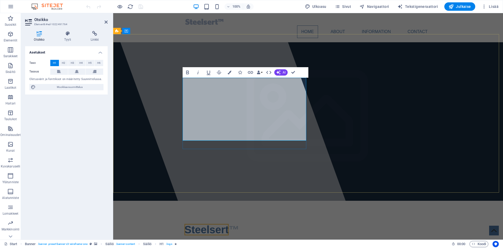
click at [284, 158] on h1 "Steelsert ™ High quality European stainless steel insertsfor plasticover molding" at bounding box center [309, 245] width 248 height 47
click at [291, 158] on h1 "Steelsert ™ High quality European stainless steel insertsfor plasticover molding" at bounding box center [309, 245] width 248 height 47
click at [233, 158] on h1 "Steelsert ™ High quality European stainless steel inserts for plasticover moldi…" at bounding box center [309, 245] width 248 height 47
click at [255, 158] on h1 "Steelsert ™ High quality European stainless steel inserts for plastic over mold…" at bounding box center [309, 245] width 248 height 47
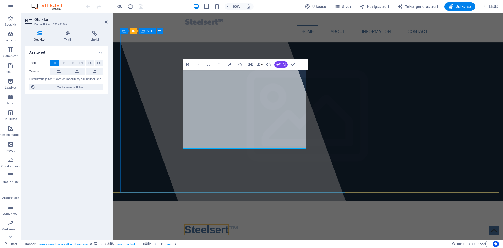
click at [299, 158] on div at bounding box center [235, 126] width 250 height 226
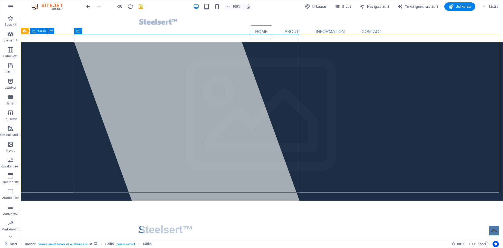
click at [398, 158] on div "Steelsert ™ High quality European stainless steel thread inserts for plastic ov…" at bounding box center [262, 250] width 483 height 98
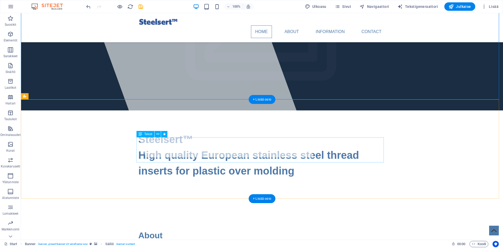
scroll to position [72, 0]
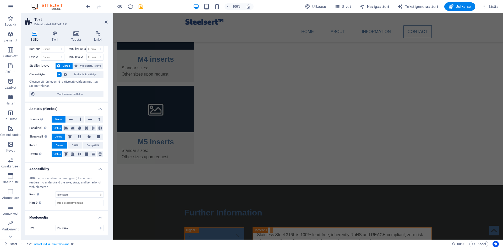
scroll to position [0, 0]
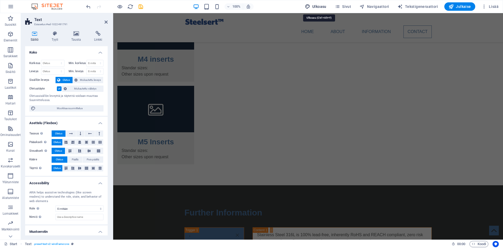
drag, startPoint x: 320, startPoint y: 5, endPoint x: 178, endPoint y: 43, distance: 146.7
click at [320, 5] on span "Ulkoasu" at bounding box center [316, 6] width 22 height 5
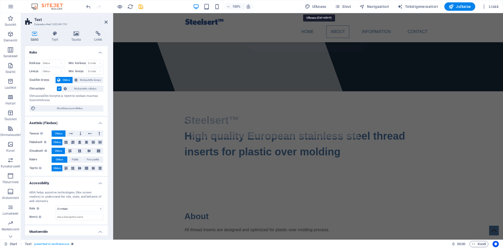
select select "px"
select select "400"
select select "px"
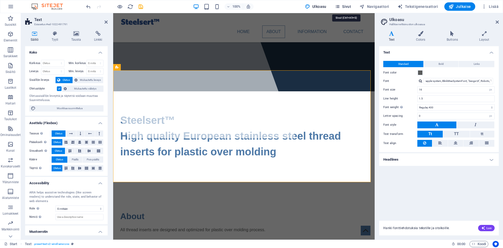
click at [351, 4] on span "Sivut" at bounding box center [343, 6] width 16 height 5
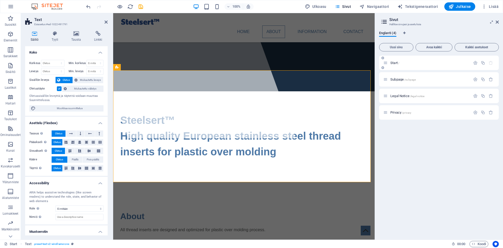
click at [398, 63] on p "Start /" at bounding box center [430, 62] width 79 height 3
click at [398, 49] on button "Avaa kaikki" at bounding box center [434, 47] width 37 height 8
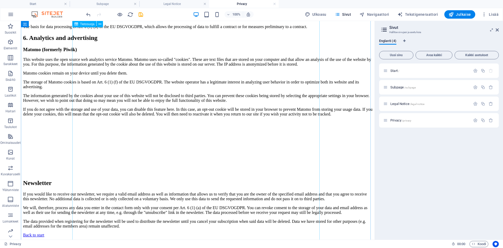
scroll to position [1236, 0]
click at [324, 13] on span "Ulkoasu" at bounding box center [316, 14] width 22 height 5
select select "px"
select select "400"
select select "px"
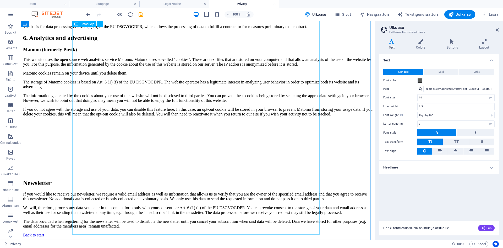
scroll to position [1131, 0]
click at [10, 46] on span "Elementit" at bounding box center [10, 45] width 21 height 13
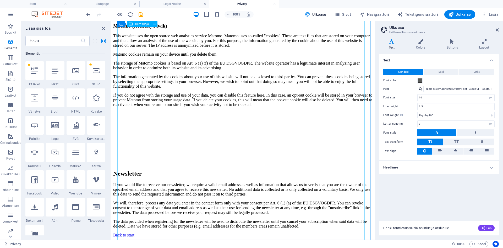
scroll to position [1236, 0]
click at [142, 158] on div "Back to start" at bounding box center [243, 235] width 260 height 5
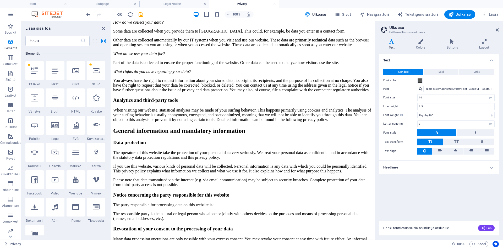
scroll to position [0, 0]
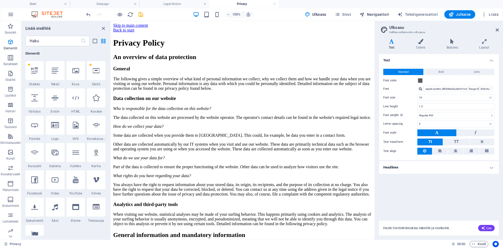
click at [384, 12] on span "Navigaattori" at bounding box center [375, 14] width 30 height 5
select select "18328713-en"
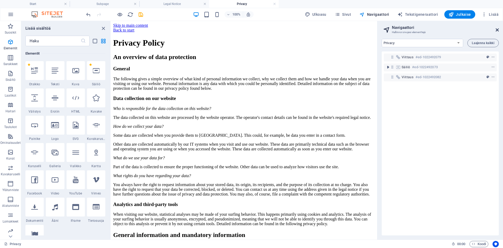
click at [398, 30] on icon at bounding box center [497, 30] width 3 height 4
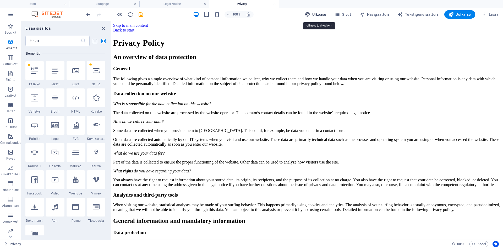
click at [318, 15] on span "Ulkoasu" at bounding box center [316, 14] width 22 height 5
select select "px"
select select "400"
select select "px"
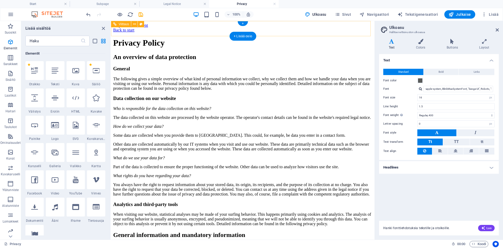
click at [129, 29] on div "Back to start" at bounding box center [243, 30] width 260 height 5
click at [398, 14] on span "Tekstigeneraattori" at bounding box center [418, 14] width 41 height 5
select select "English"
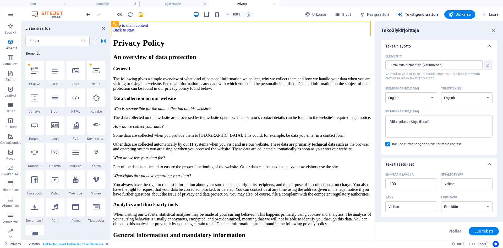
click at [398, 15] on span "Lisää" at bounding box center [490, 14] width 17 height 5
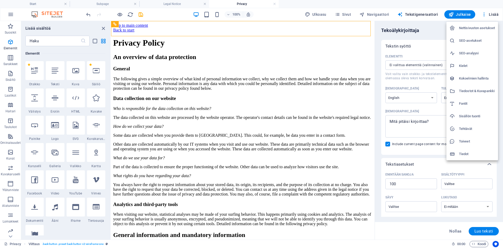
click at [398, 27] on h6 "Nettisivuston asetukset" at bounding box center [477, 28] width 36 height 6
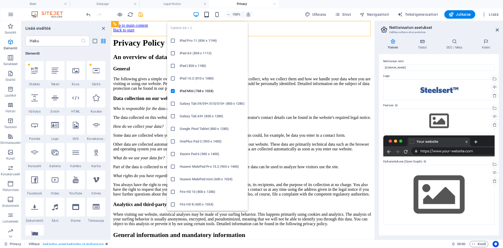
click at [209, 14] on icon "button" at bounding box center [207, 15] width 6 height 6
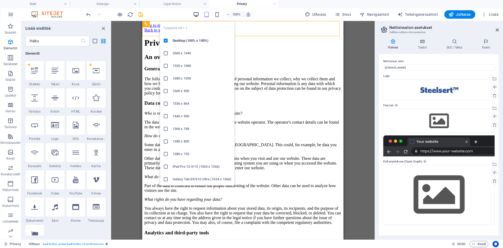
click at [197, 14] on icon "button" at bounding box center [196, 15] width 6 height 6
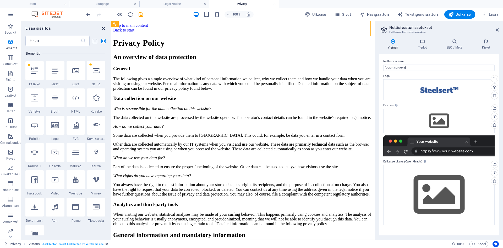
drag, startPoint x: 107, startPoint y: 29, endPoint x: 105, endPoint y: 27, distance: 3.1
click at [106, 28] on div "Lisää sisältöä" at bounding box center [65, 28] width 89 height 6
click at [105, 27] on icon "close panel" at bounding box center [103, 28] width 6 height 6
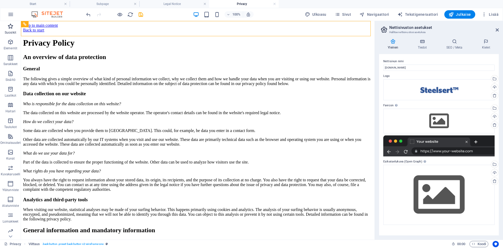
click at [7, 26] on icon "button" at bounding box center [10, 26] width 6 height 6
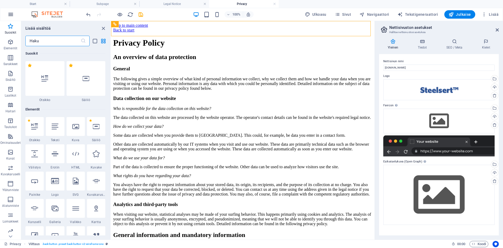
click at [13, 13] on icon "button" at bounding box center [11, 14] width 6 height 6
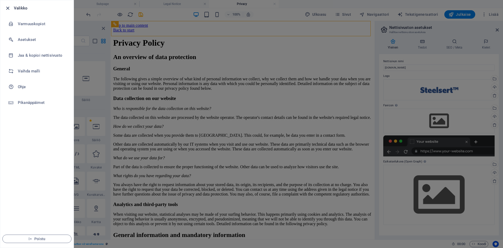
click at [8, 8] on icon "button" at bounding box center [8, 8] width 6 height 6
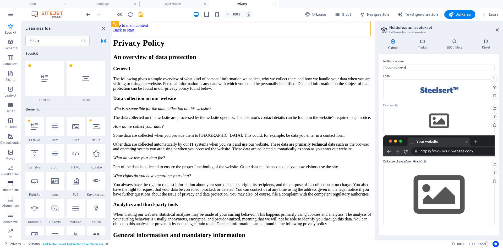
click at [12, 158] on icon "button" at bounding box center [10, 183] width 6 height 6
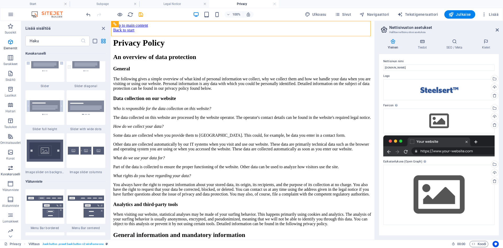
scroll to position [3158, 0]
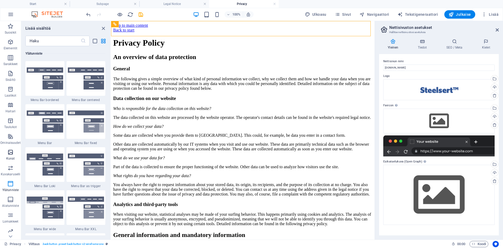
click at [9, 153] on icon "button" at bounding box center [10, 152] width 6 height 6
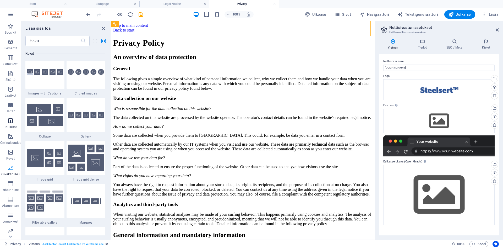
scroll to position [2659, 0]
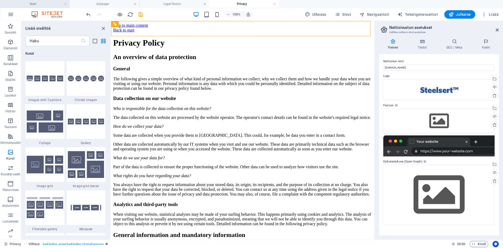
click at [36, 1] on h4 "Start" at bounding box center [35, 4] width 70 height 6
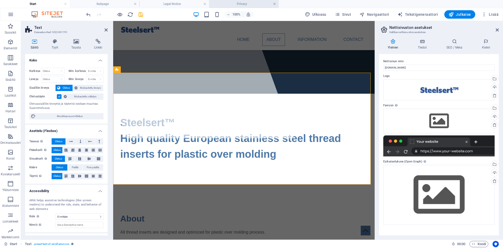
click at [275, 3] on link at bounding box center [274, 4] width 3 height 5
click at [205, 3] on link at bounding box center [204, 4] width 3 height 5
click at [101, 3] on h4 "Subpage" at bounding box center [105, 4] width 70 height 6
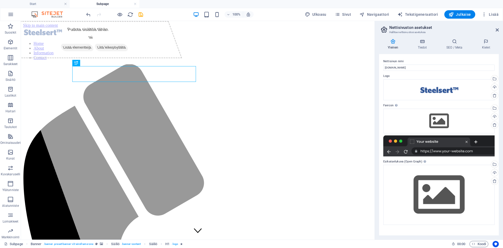
scroll to position [0, 0]
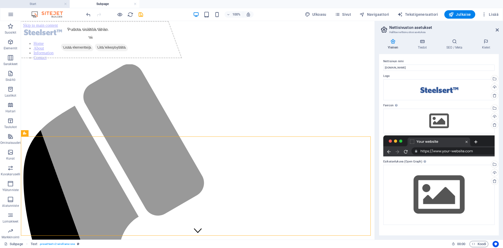
click at [42, 4] on h4 "Start" at bounding box center [35, 4] width 70 height 6
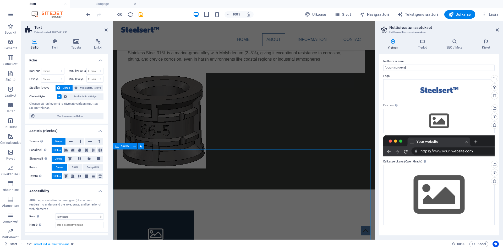
scroll to position [403, 0]
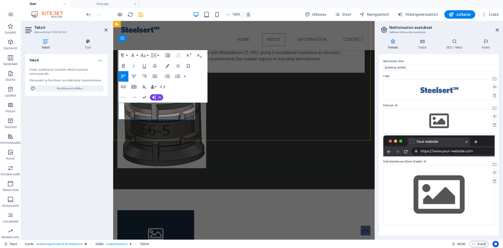
drag, startPoint x: 177, startPoint y: 106, endPoint x: 151, endPoint y: 106, distance: 26.2
copy p "coming soon"
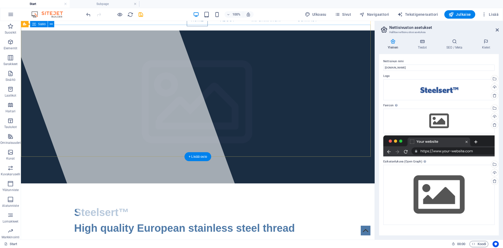
scroll to position [0, 0]
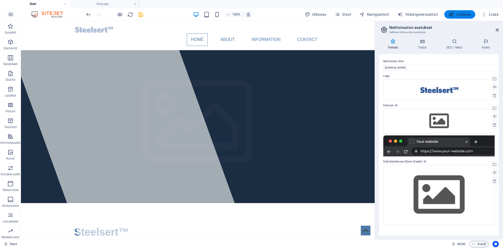
click at [398, 15] on span "Julkaise" at bounding box center [460, 14] width 23 height 5
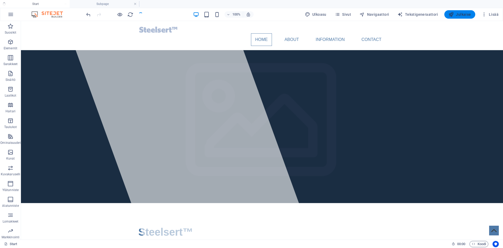
checkbox input "false"
click at [398, 13] on span "Julkaise" at bounding box center [460, 14] width 23 height 5
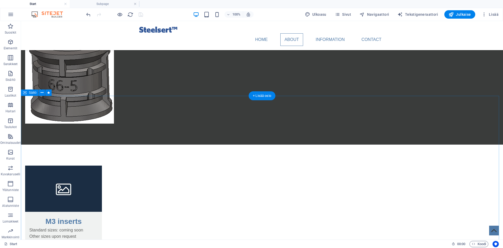
scroll to position [465, 0]
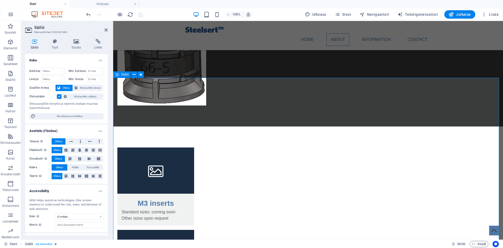
click at [106, 30] on icon at bounding box center [106, 30] width 3 height 4
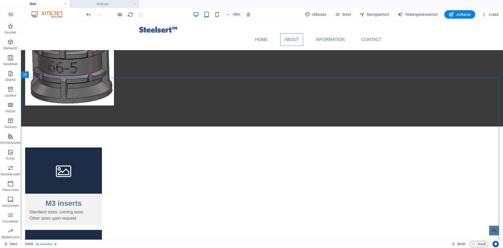
click at [93, 4] on h4 "Subpage" at bounding box center [105, 4] width 70 height 6
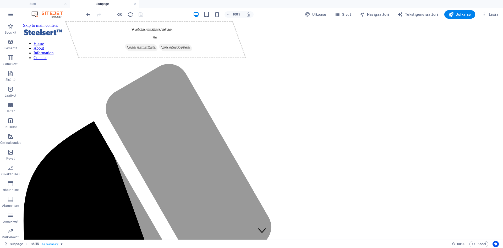
scroll to position [0, 0]
click at [44, 5] on h4 "Start" at bounding box center [35, 4] width 70 height 6
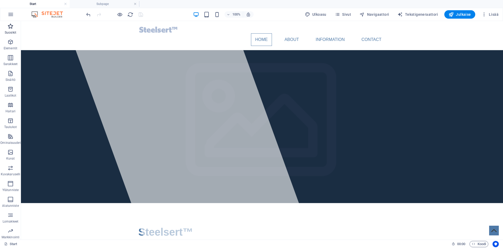
click at [7, 25] on icon "button" at bounding box center [10, 26] width 6 height 6
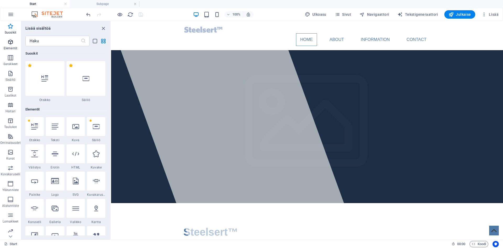
click at [7, 40] on icon "button" at bounding box center [10, 42] width 6 height 6
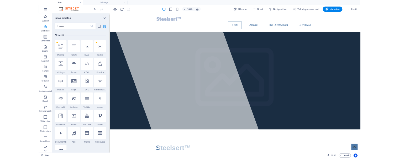
scroll to position [56, 0]
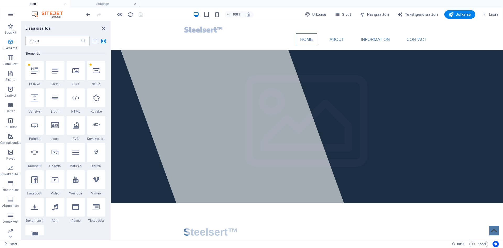
click at [9, 45] on icon "button" at bounding box center [10, 42] width 6 height 6
click at [103, 29] on icon "close panel" at bounding box center [103, 28] width 6 height 6
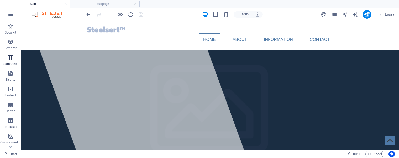
click at [7, 63] on p "Sarakkeet" at bounding box center [10, 64] width 14 height 4
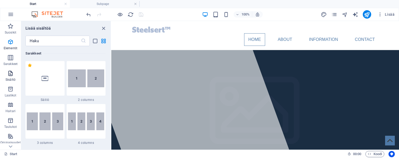
click at [9, 76] on icon "button" at bounding box center [10, 73] width 6 height 6
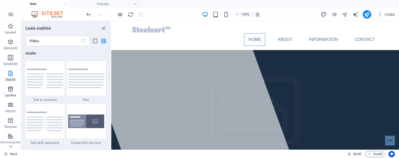
click at [9, 93] on span "Laatikot" at bounding box center [10, 92] width 21 height 13
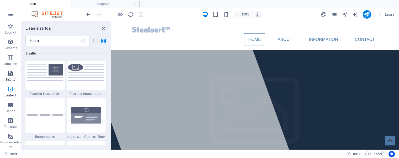
scroll to position [1446, 0]
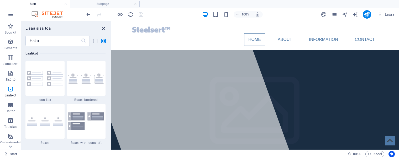
drag, startPoint x: 102, startPoint y: 28, endPoint x: 136, endPoint y: 19, distance: 34.5
click at [102, 28] on icon "close panel" at bounding box center [103, 28] width 6 height 6
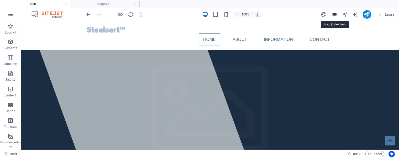
click at [335, 15] on icon "pages" at bounding box center [334, 15] width 6 height 6
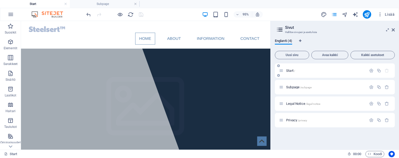
click at [315, 70] on p "Start /" at bounding box center [325, 70] width 79 height 3
click at [290, 71] on span "Start /" at bounding box center [290, 71] width 9 height 4
click at [369, 70] on icon "button" at bounding box center [371, 70] width 4 height 4
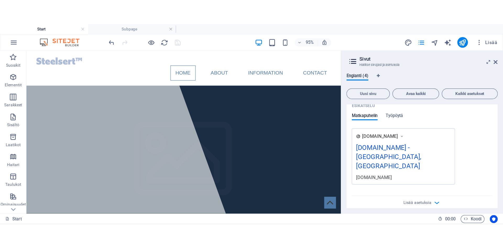
scroll to position [140, 0]
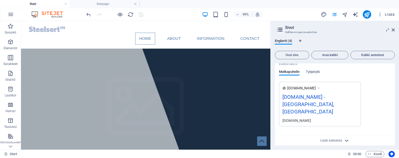
click at [345, 138] on icon "button" at bounding box center [346, 141] width 6 height 6
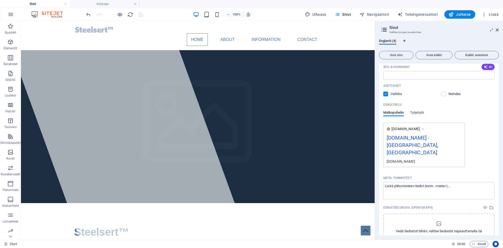
scroll to position [88, 0]
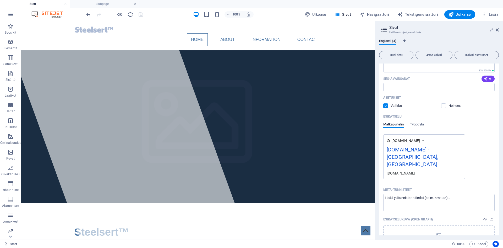
click at [398, 150] on div "steelsert.com - Oviedo, FL" at bounding box center [424, 158] width 75 height 25
click at [398, 149] on div "steelsert.com - Oviedo, FL" at bounding box center [424, 158] width 75 height 25
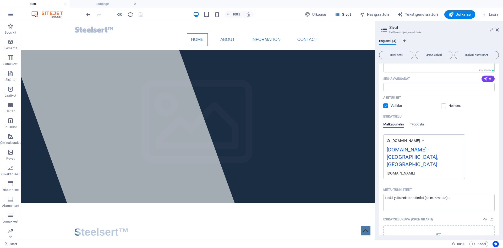
click at [398, 149] on div "steelsert.com - Oviedo, FL" at bounding box center [424, 158] width 75 height 25
click at [398, 140] on icon at bounding box center [423, 140] width 4 height 5
click at [398, 158] on div "steelsert.com" at bounding box center [424, 173] width 75 height 6
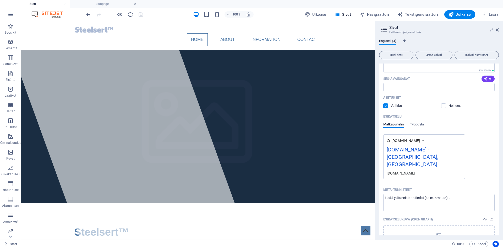
scroll to position [101, 0]
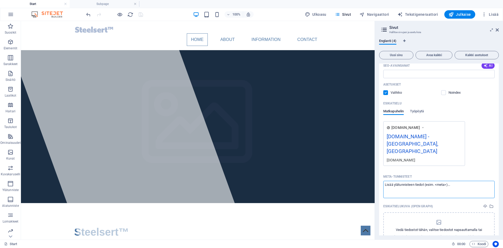
click at [398, 158] on textarea "Meta-tunnisteet ​" at bounding box center [439, 189] width 111 height 17
drag, startPoint x: 460, startPoint y: 170, endPoint x: 392, endPoint y: 172, distance: 67.9
click at [392, 158] on textarea "Meta-tunnisteet ​" at bounding box center [439, 189] width 111 height 17
type textarea "h"
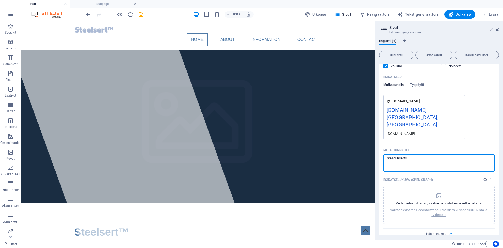
scroll to position [127, 0]
type textarea "Thread inserts"
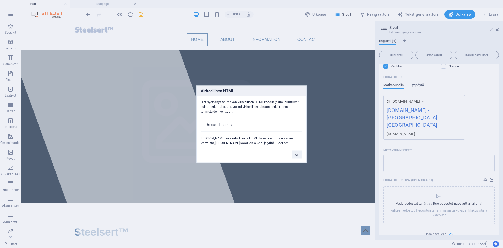
click at [398, 84] on body "Steelsert Start Subpage Suosikit Elementit Sarakkeet Sisältö Laatikot Haitari T…" at bounding box center [251, 124] width 503 height 248
click at [296, 157] on button "OK" at bounding box center [297, 154] width 10 height 8
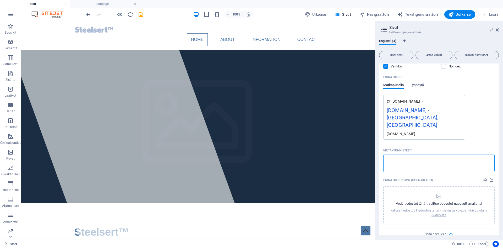
click at [396, 154] on textarea "Meta-tunnisteet ​" at bounding box center [439, 162] width 111 height 17
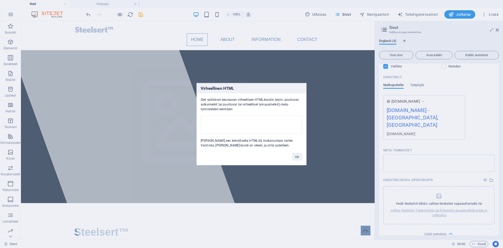
click at [398, 115] on body "Steelsert Start Subpage Suosikit Elementit Sarakkeet Sisältö Laatikot Haitari T…" at bounding box center [251, 124] width 503 height 248
click at [398, 115] on div "Virheellinen HTML Olet syöttänyt seuraavan virheellisen HTML-koodin (esim. puut…" at bounding box center [251, 124] width 503 height 248
drag, startPoint x: 297, startPoint y: 155, endPoint x: 300, endPoint y: 131, distance: 24.5
click at [297, 155] on button "OK" at bounding box center [297, 157] width 10 height 8
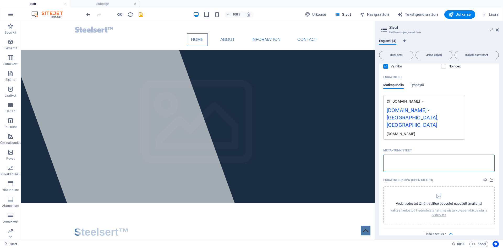
click at [398, 154] on textarea "Meta-tunnisteet ​" at bounding box center [439, 162] width 111 height 17
drag, startPoint x: 447, startPoint y: 143, endPoint x: 439, endPoint y: 142, distance: 7.4
click at [398, 154] on textarea "Meta-tunnisteet ​" at bounding box center [439, 162] width 111 height 17
drag, startPoint x: 437, startPoint y: 143, endPoint x: 444, endPoint y: 143, distance: 7.6
click at [398, 154] on textarea "Meta-tunnisteet ​" at bounding box center [439, 162] width 111 height 17
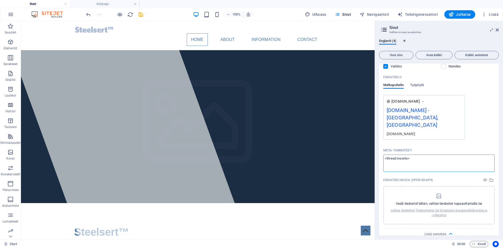
type textarea "<thread inserts>"
click at [398, 113] on body "Steelsert Start Subpage Suosikit Elementit Sarakkeet Sisältö Laatikot Haitari T…" at bounding box center [251, 124] width 503 height 248
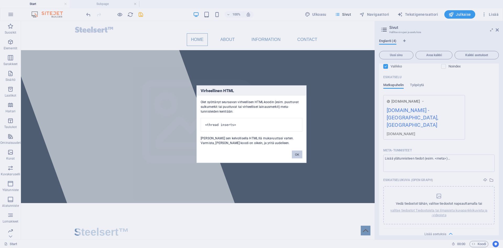
click at [298, 156] on button "OK" at bounding box center [297, 154] width 10 height 8
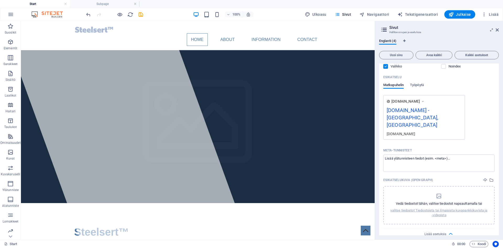
click at [398, 111] on div "steelsert.com - Oviedo, FL" at bounding box center [424, 118] width 75 height 25
click at [398, 110] on div "steelsert.com - Oviedo, FL" at bounding box center [424, 118] width 75 height 25
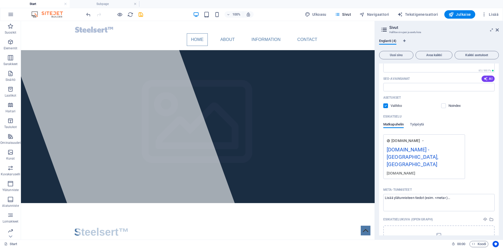
scroll to position [92, 0]
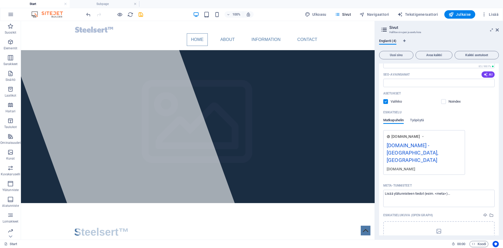
click at [398, 148] on div "steelsert.com - Oviedo, FL" at bounding box center [424, 153] width 75 height 25
click at [398, 145] on div "steelsert.com - Oviedo, FL" at bounding box center [424, 153] width 75 height 25
click at [398, 121] on span "Työpöytä" at bounding box center [417, 120] width 14 height 7
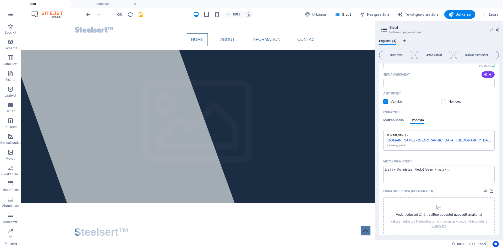
click at [398, 141] on div "steelsert.com - Oviedo, FL" at bounding box center [439, 140] width 105 height 6
click at [398, 134] on span "www.example.com" at bounding box center [396, 135] width 19 height 3
click at [398, 135] on icon at bounding box center [408, 135] width 2 height 3
click at [398, 142] on div "steelsert.com - Oviedo, FL" at bounding box center [439, 140] width 105 height 6
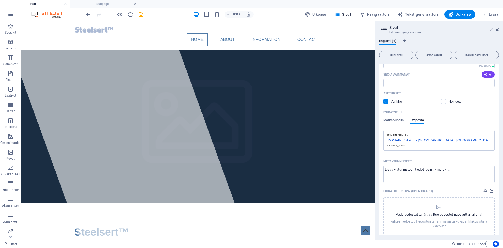
click at [398, 139] on div "steelsert.com - Oviedo, FL" at bounding box center [439, 140] width 105 height 6
click at [398, 15] on span "Julkaise" at bounding box center [460, 14] width 23 height 5
checkbox input "false"
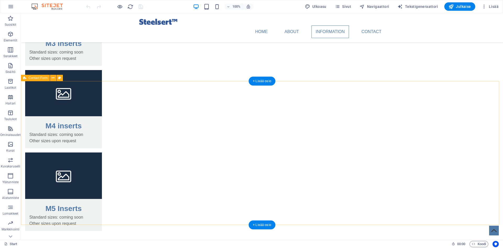
scroll to position [610, 0]
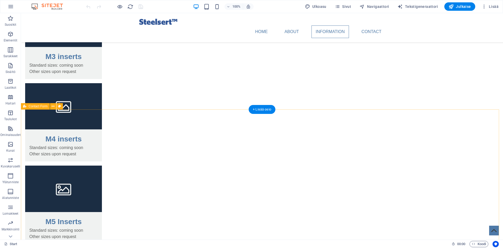
click at [53, 108] on icon at bounding box center [53, 107] width 3 height 6
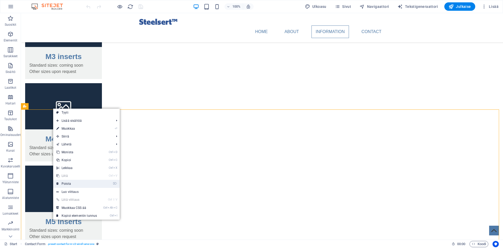
click at [76, 183] on link "⌦ Poista" at bounding box center [76, 184] width 47 height 8
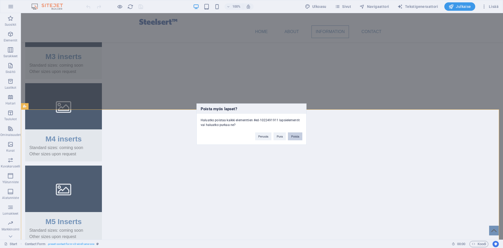
click at [295, 135] on button "Poista" at bounding box center [295, 136] width 14 height 8
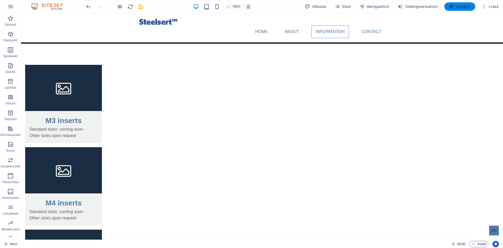
click at [467, 7] on span "Julkaise" at bounding box center [460, 6] width 23 height 5
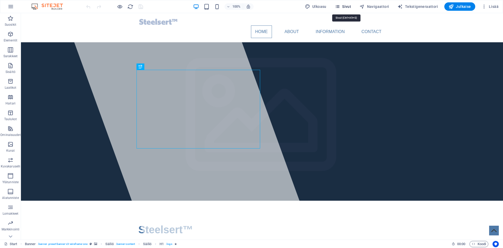
click at [340, 6] on icon "button" at bounding box center [337, 6] width 5 height 5
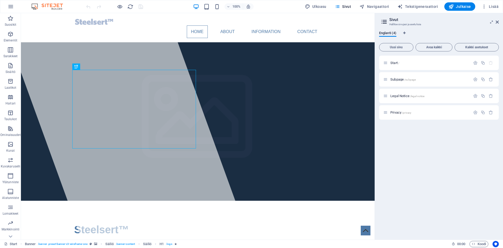
click at [474, 140] on div "Start / Subpage /subpage Legal Notice /legal-notice Privacy /privacy" at bounding box center [439, 146] width 120 height 180
click at [485, 46] on span "Kaikki asetukset" at bounding box center [477, 47] width 40 height 3
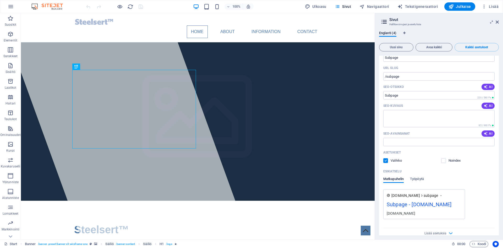
scroll to position [236, 0]
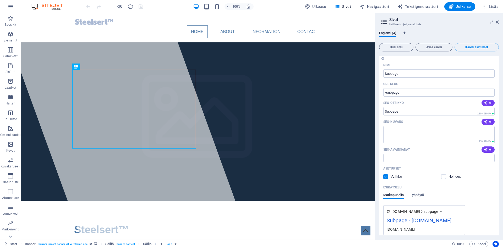
drag, startPoint x: 498, startPoint y: 121, endPoint x: 498, endPoint y: 63, distance: 57.2
click at [498, 63] on div "Nimi Subpage ​ URL SLUG /subpage ​ SEO-otsikko AI ​ 220 / 580 Px SEO-kuvaus AI …" at bounding box center [439, 158] width 120 height 195
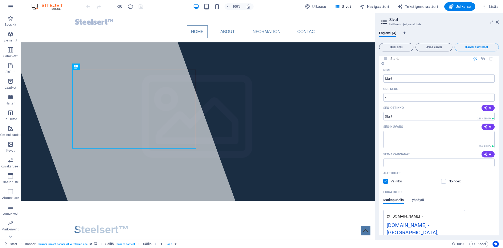
scroll to position [0, 0]
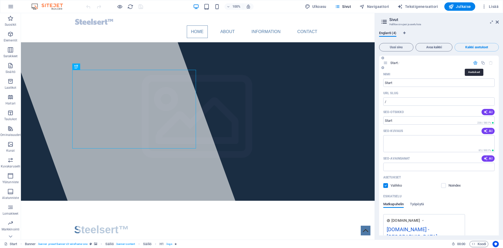
click at [474, 62] on icon "button" at bounding box center [476, 63] width 4 height 4
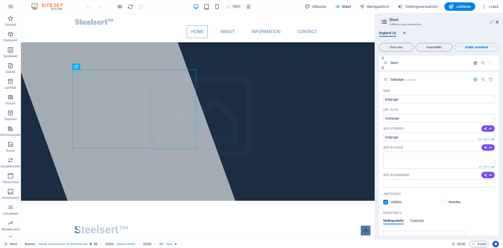
click at [474, 63] on icon "button" at bounding box center [476, 63] width 4 height 4
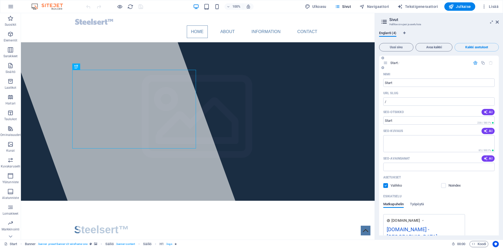
click at [419, 109] on div "SEO-otsikko AI" at bounding box center [439, 112] width 111 height 8
click at [438, 118] on input "SEO-otsikko" at bounding box center [439, 120] width 111 height 8
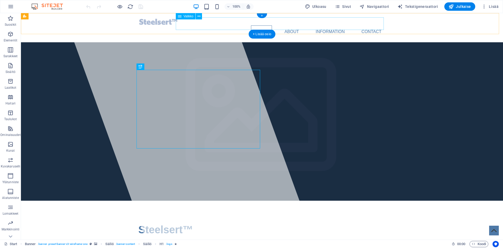
click at [371, 25] on nav "Home About Information Contact" at bounding box center [262, 31] width 248 height 13
select select
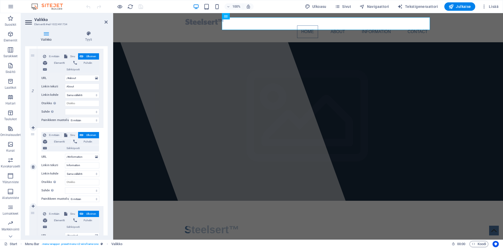
scroll to position [186, 0]
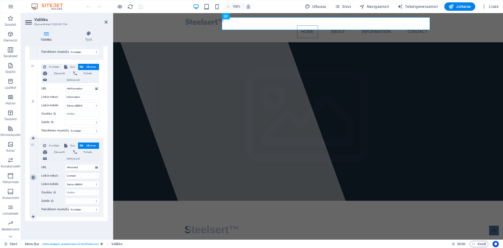
click at [34, 178] on icon at bounding box center [33, 177] width 3 height 4
select select
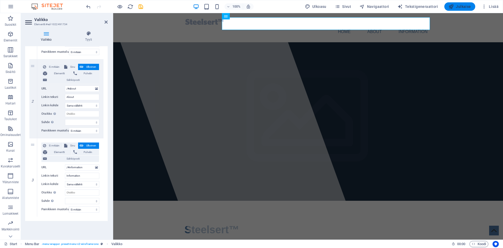
click at [460, 6] on span "Julkaise" at bounding box center [460, 6] width 23 height 5
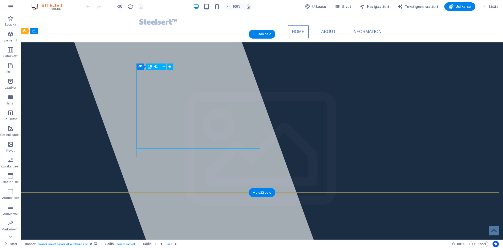
click at [191, 222] on div "Steelsert ™ High quality European stainless steel thread inserts for plastic ov…" at bounding box center [262, 245] width 248 height 47
click at [200, 222] on div "Steelsert ™ High quality European stainless steel thread inserts for plastic ov…" at bounding box center [262, 245] width 248 height 47
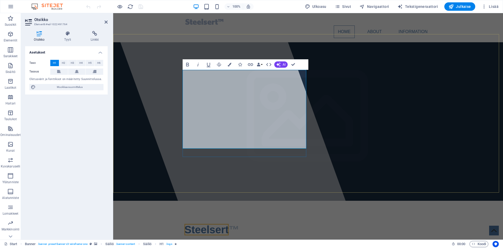
click at [244, 222] on h1 "Steelsert ™ High quality European stainless steel thread inserts for plastic ov…" at bounding box center [309, 245] width 248 height 47
drag, startPoint x: 247, startPoint y: 94, endPoint x: 292, endPoint y: 97, distance: 45.5
click at [292, 222] on h1 "Steelsert ™ High quality European stainless steel thread inserts for plastic ov…" at bounding box center [309, 245] width 248 height 47
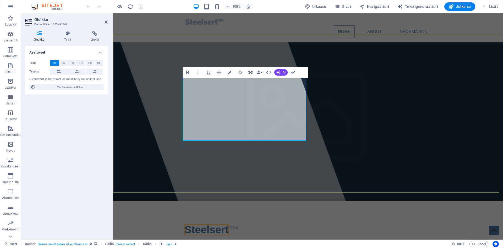
click at [290, 222] on h1 "Steelsert ™ High quality stainless steel thread inserts for plastic over molding" at bounding box center [309, 245] width 248 height 47
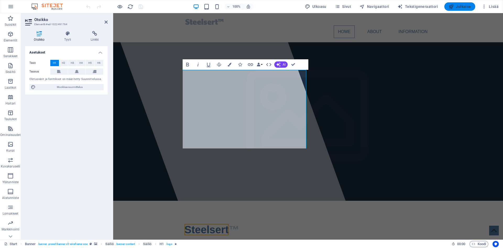
click at [462, 7] on span "Julkaise" at bounding box center [460, 6] width 23 height 5
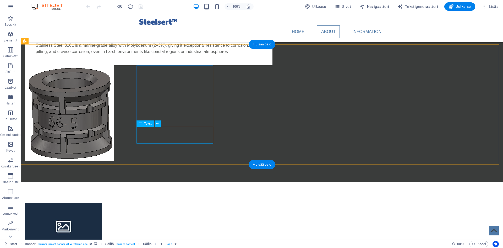
scroll to position [426, 0]
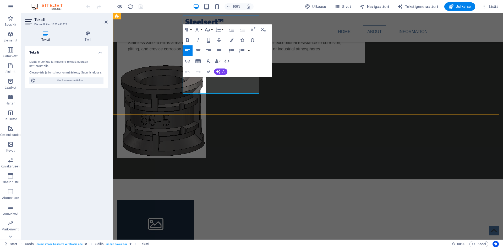
drag, startPoint x: 240, startPoint y: 80, endPoint x: 217, endPoint y: 82, distance: 23.1
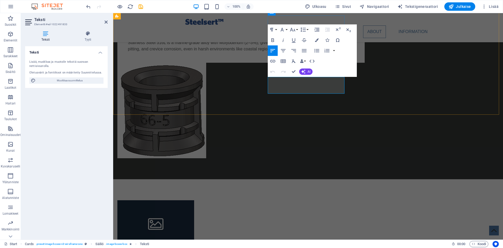
drag, startPoint x: 303, startPoint y: 80, endPoint x: 326, endPoint y: 81, distance: 23.1
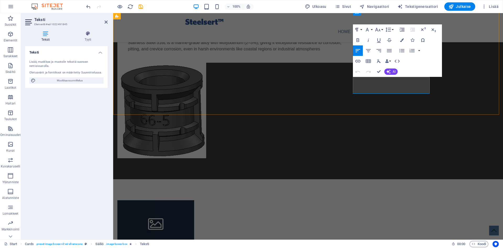
drag, startPoint x: 388, startPoint y: 80, endPoint x: 411, endPoint y: 81, distance: 22.8
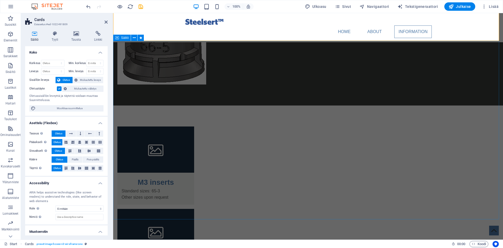
scroll to position [493, 0]
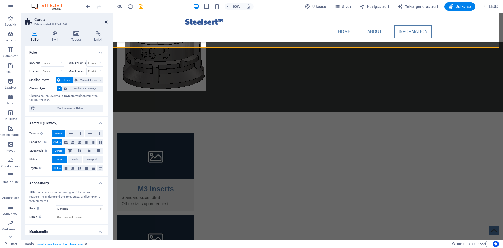
click at [105, 21] on icon at bounding box center [106, 22] width 3 height 4
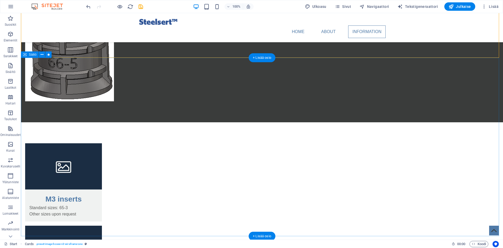
scroll to position [486, 0]
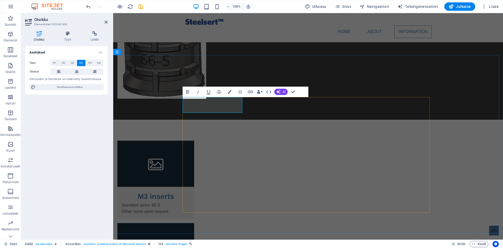
drag, startPoint x: 201, startPoint y: 106, endPoint x: 189, endPoint y: 105, distance: 11.6
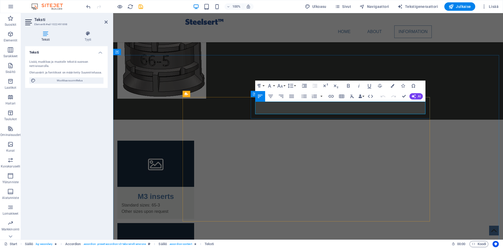
drag, startPoint x: 398, startPoint y: 111, endPoint x: 250, endPoint y: 104, distance: 147.8
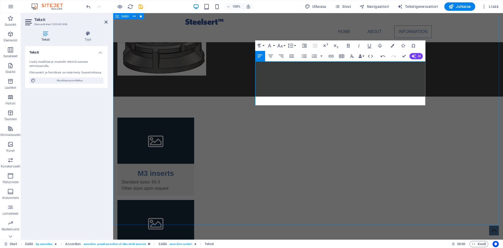
scroll to position [505, 0]
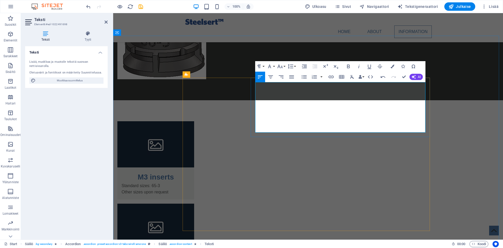
drag, startPoint x: 384, startPoint y: 117, endPoint x: 397, endPoint y: 115, distance: 12.7
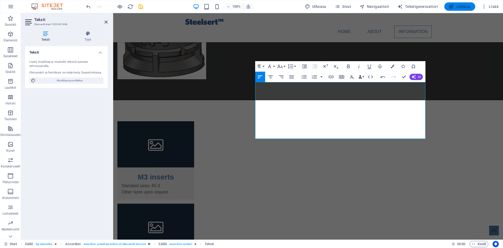
click at [468, 6] on span "Julkaise" at bounding box center [460, 6] width 23 height 5
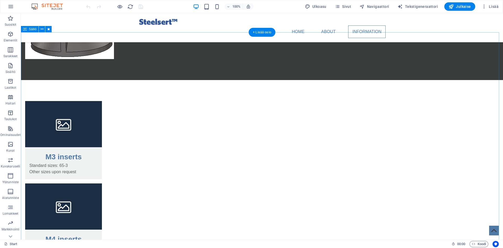
scroll to position [538, 0]
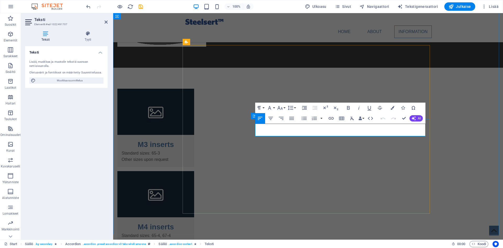
drag, startPoint x: 325, startPoint y: 132, endPoint x: 242, endPoint y: 120, distance: 84.3
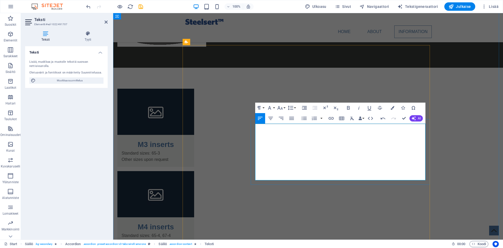
drag, startPoint x: 300, startPoint y: 145, endPoint x: 263, endPoint y: 145, distance: 37.5
drag, startPoint x: 306, startPoint y: 163, endPoint x: 273, endPoint y: 163, distance: 33.0
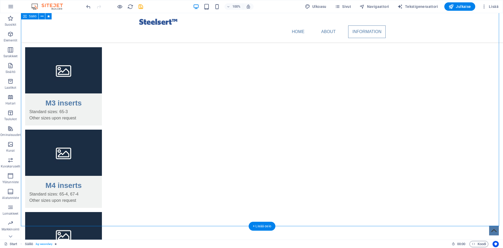
scroll to position [583, 0]
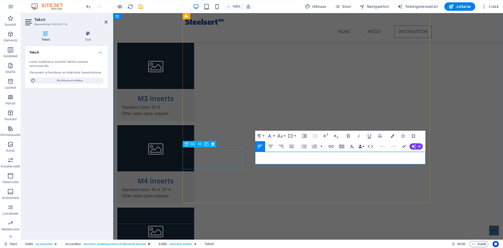
drag, startPoint x: 424, startPoint y: 161, endPoint x: 220, endPoint y: 152, distance: 204.0
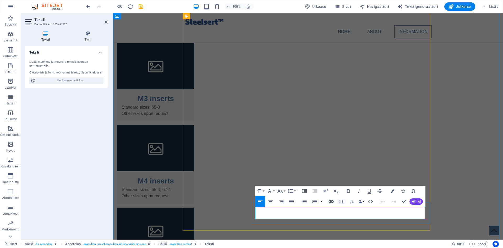
drag, startPoint x: 256, startPoint y: 210, endPoint x: 418, endPoint y: 213, distance: 161.3
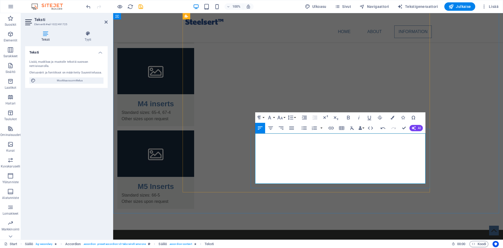
scroll to position [651, 0]
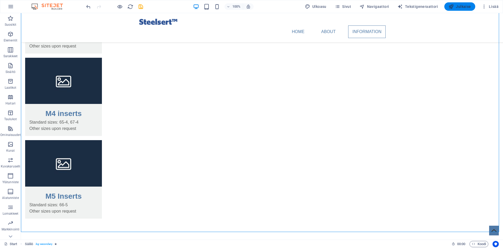
click at [453, 5] on icon "button" at bounding box center [451, 6] width 5 height 5
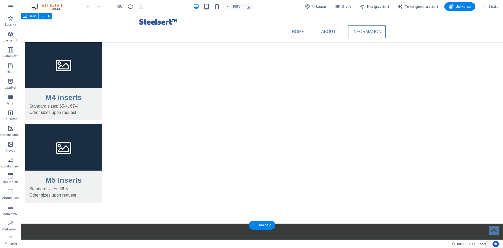
scroll to position [709, 0]
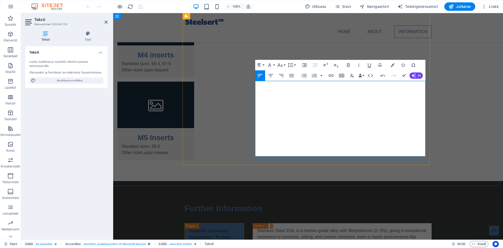
scroll to position [1395, 0]
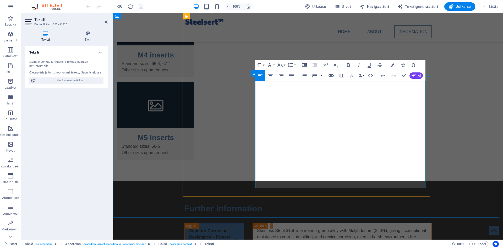
drag, startPoint x: 394, startPoint y: 180, endPoint x: 252, endPoint y: 152, distance: 145.0
click at [285, 65] on button "Font Size" at bounding box center [281, 65] width 10 height 10
click at [286, 93] on link "10" at bounding box center [285, 91] width 19 height 8
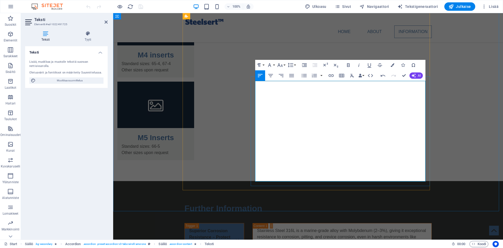
click at [462, 7] on span "Julkaise" at bounding box center [460, 6] width 23 height 5
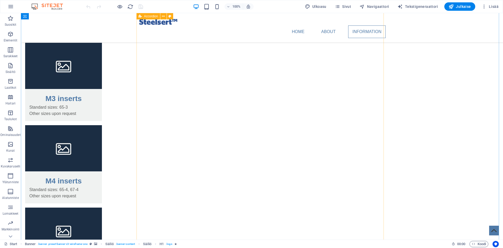
scroll to position [747, 0]
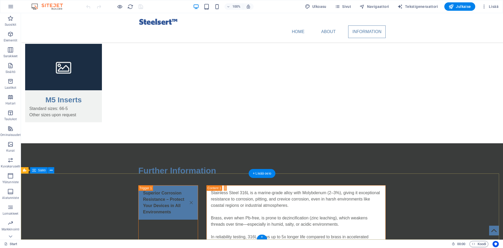
click at [51, 170] on icon at bounding box center [51, 171] width 3 height 6
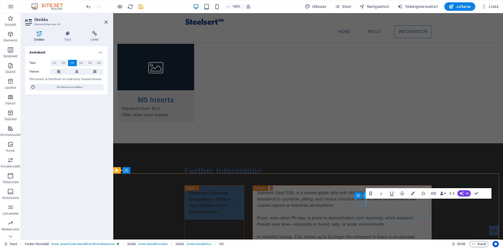
select select "xMidYMid"
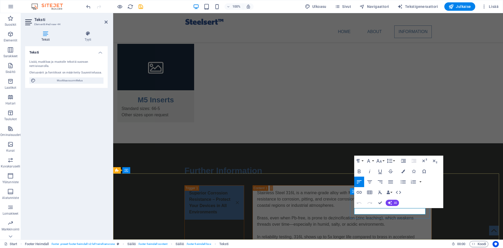
drag, startPoint x: 404, startPoint y: 211, endPoint x: 359, endPoint y: 212, distance: 44.6
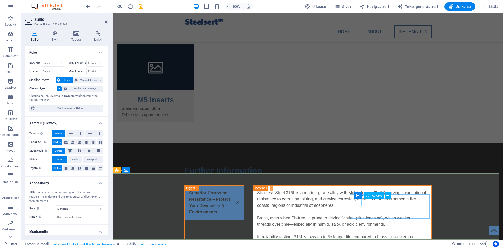
select select "xMidYMid"
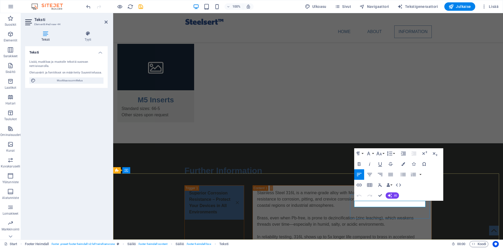
drag, startPoint x: 412, startPoint y: 203, endPoint x: 424, endPoint y: 203, distance: 12.6
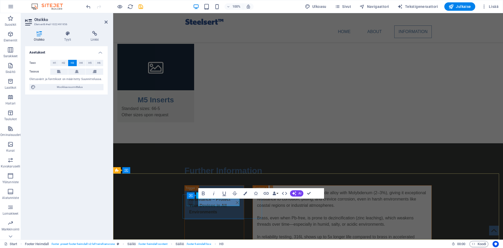
select select "xMidYMid"
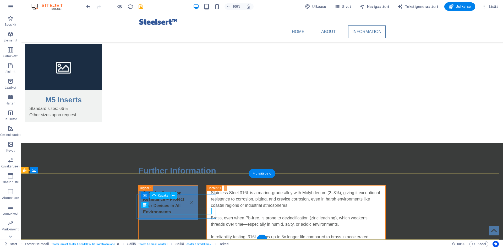
select select "xMidYMid"
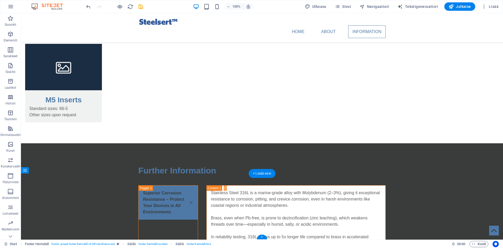
drag, startPoint x: 152, startPoint y: 197, endPoint x: 301, endPoint y: 198, distance: 148.7
drag, startPoint x: 277, startPoint y: 200, endPoint x: 274, endPoint y: 200, distance: 2.9
drag, startPoint x: 279, startPoint y: 200, endPoint x: 239, endPoint y: 200, distance: 39.6
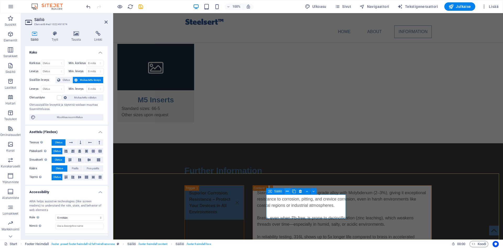
click at [287, 191] on icon at bounding box center [287, 192] width 3 height 6
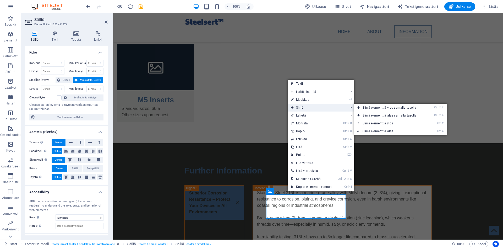
click at [313, 108] on span "Siirrä" at bounding box center [317, 108] width 59 height 8
click at [387, 108] on link "Ctrl ⇧ ⬆ Siirrä elementtiä ylös samalla tasolla" at bounding box center [391, 108] width 73 height 8
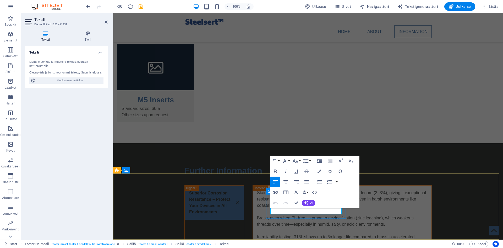
drag, startPoint x: 293, startPoint y: 212, endPoint x: 266, endPoint y: 206, distance: 27.6
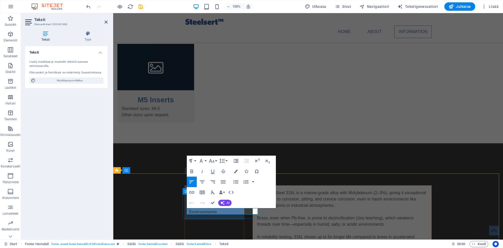
drag, startPoint x: 234, startPoint y: 210, endPoint x: 185, endPoint y: 211, distance: 49.8
copy p "[EMAIL_ADDRESS][DOMAIN_NAME]"
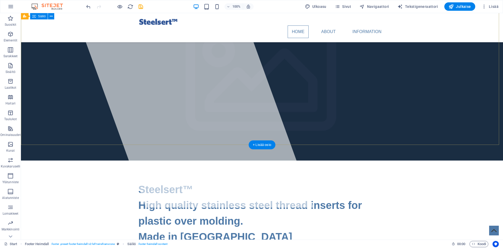
scroll to position [26, 0]
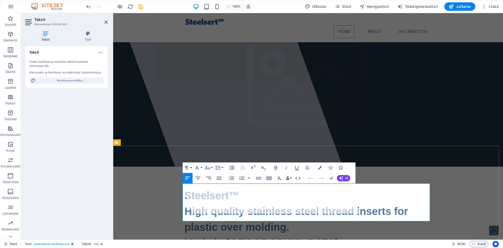
drag, startPoint x: 378, startPoint y: 215, endPoint x: 393, endPoint y: 211, distance: 15.6
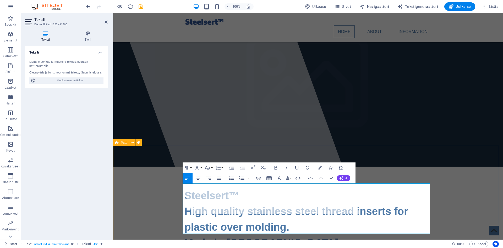
drag, startPoint x: 226, startPoint y: 225, endPoint x: 181, endPoint y: 226, distance: 45.1
click at [211, 167] on button "Font Size" at bounding box center [209, 167] width 10 height 10
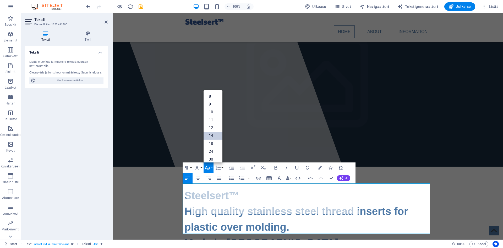
click at [213, 137] on link "14" at bounding box center [213, 136] width 19 height 8
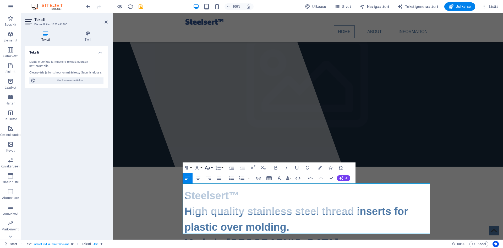
click at [212, 167] on button "Font Size" at bounding box center [209, 167] width 10 height 10
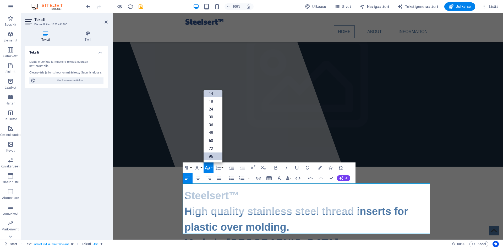
scroll to position [42, 0]
click at [216, 141] on link "60" at bounding box center [213, 141] width 19 height 8
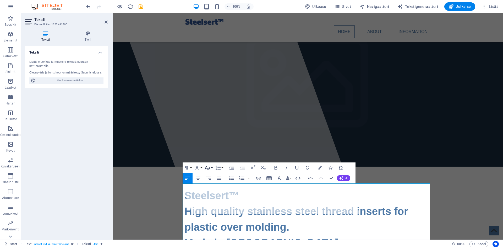
click at [213, 167] on button "Font Size" at bounding box center [209, 167] width 10 height 10
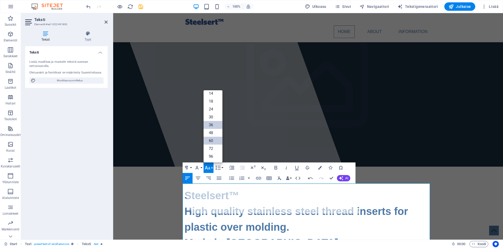
click at [213, 127] on link "36" at bounding box center [213, 125] width 19 height 8
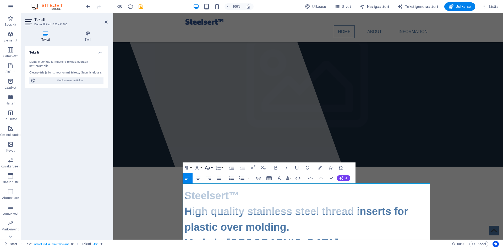
click at [213, 168] on button "Font Size" at bounding box center [209, 167] width 10 height 10
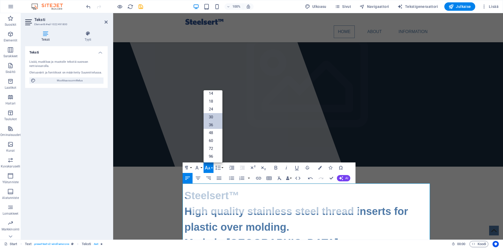
click at [214, 116] on link "30" at bounding box center [213, 117] width 19 height 8
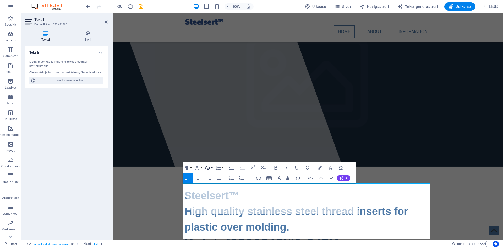
click at [212, 169] on button "Font Size" at bounding box center [209, 167] width 10 height 10
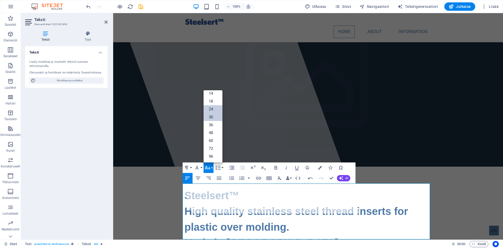
click at [211, 107] on link "24" at bounding box center [213, 109] width 19 height 8
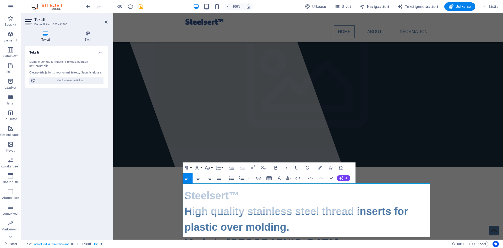
click at [275, 167] on icon "button" at bounding box center [276, 167] width 6 height 6
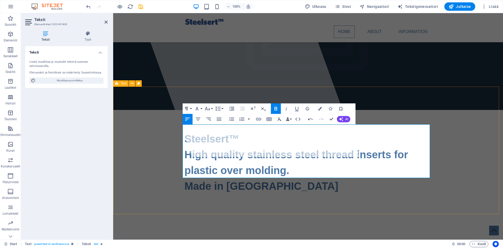
scroll to position [85, 0]
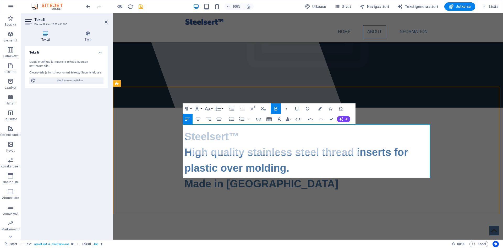
click at [473, 4] on button "Julkaise" at bounding box center [460, 6] width 31 height 8
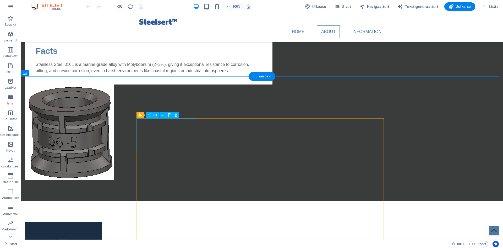
scroll to position [420, 0]
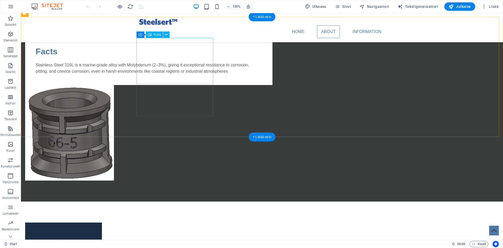
click at [102, 222] on figure at bounding box center [63, 245] width 77 height 46
select select "%"
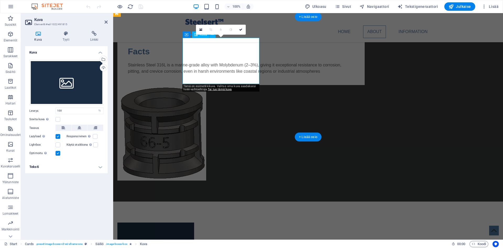
click at [194, 222] on figure at bounding box center [155, 245] width 77 height 46
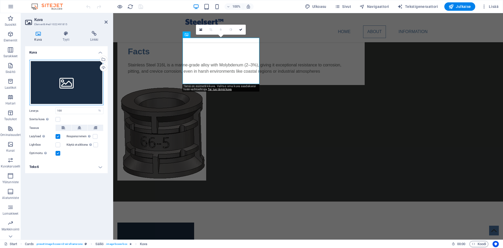
click at [68, 82] on div "Vedä tiedostot tähän, valitse tiedostot napsauttamalla tai valitse tiedostot Ti…" at bounding box center [66, 83] width 74 height 46
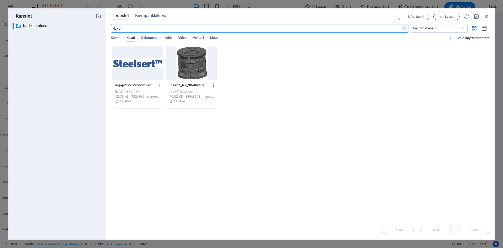
click at [451, 19] on button "Lataa" at bounding box center [447, 17] width 26 height 6
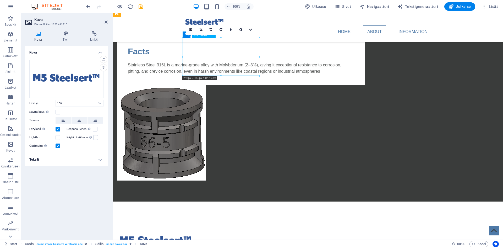
drag, startPoint x: 239, startPoint y: 55, endPoint x: 245, endPoint y: 61, distance: 8.3
click at [194, 222] on figure at bounding box center [155, 241] width 77 height 38
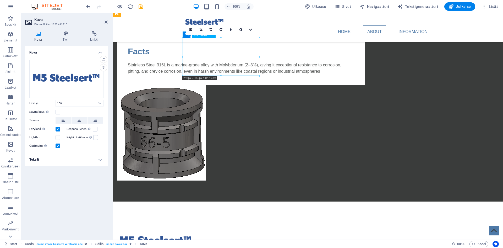
click at [194, 222] on figure at bounding box center [155, 241] width 77 height 38
click at [76, 80] on div "Vedä tiedostot tähän, valitse tiedostot napsauttamalla tai valitse tiedostot Ti…" at bounding box center [66, 79] width 74 height 38
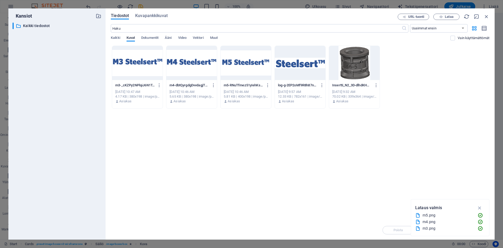
click at [133, 63] on div at bounding box center [137, 63] width 51 height 34
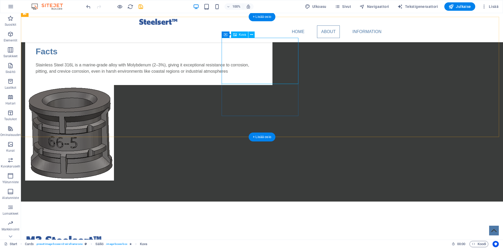
select select "%"
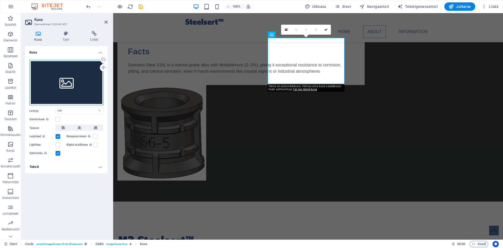
click at [55, 84] on div "Vedä tiedostot tähän, valitse tiedostot napsauttamalla tai valitse tiedostot Ti…" at bounding box center [66, 83] width 74 height 46
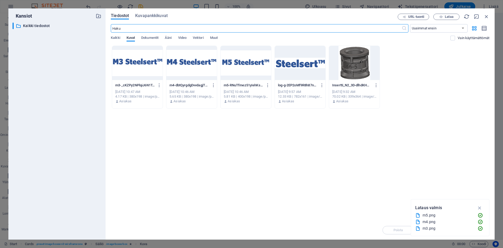
click at [199, 62] on div at bounding box center [192, 63] width 51 height 34
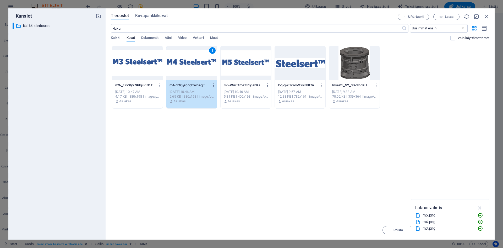
click at [196, 71] on div "1" at bounding box center [192, 63] width 51 height 34
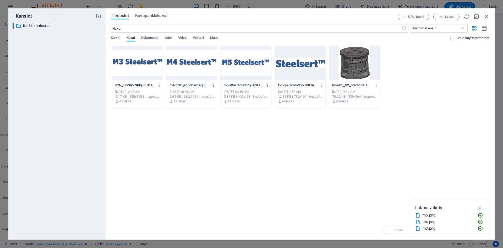
click at [196, 71] on div at bounding box center [192, 63] width 51 height 34
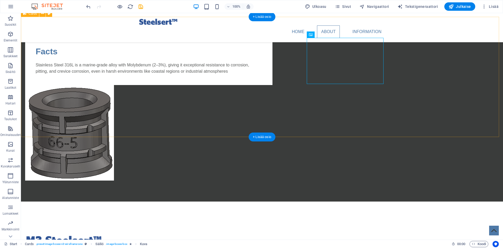
select select "%"
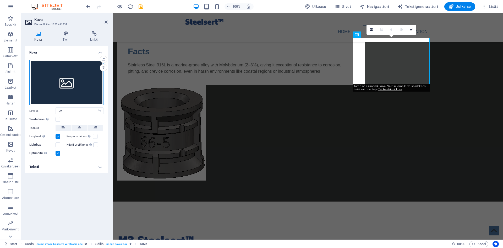
click at [60, 86] on div "Vedä tiedostot tähän, valitse tiedostot napsauttamalla tai valitse tiedostot Ti…" at bounding box center [66, 83] width 74 height 46
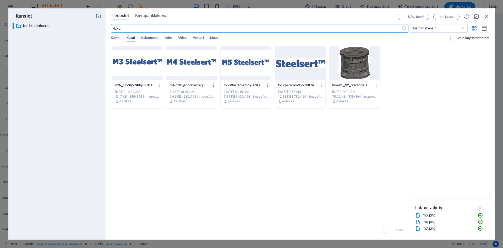
click at [236, 70] on div at bounding box center [246, 63] width 51 height 34
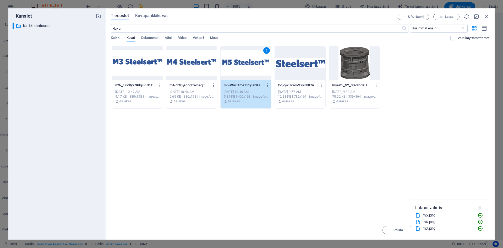
click at [236, 70] on div "1" at bounding box center [246, 63] width 51 height 34
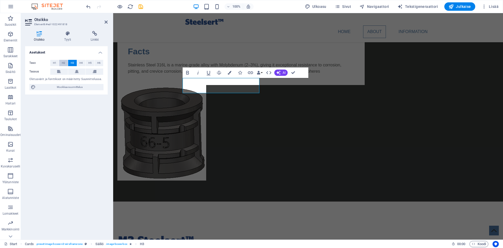
click at [64, 62] on span "H2" at bounding box center [63, 63] width 3 height 6
click at [74, 62] on button "H3" at bounding box center [72, 63] width 9 height 6
click at [83, 64] on button "H4" at bounding box center [81, 63] width 9 height 6
click at [57, 73] on icon at bounding box center [59, 71] width 4 height 6
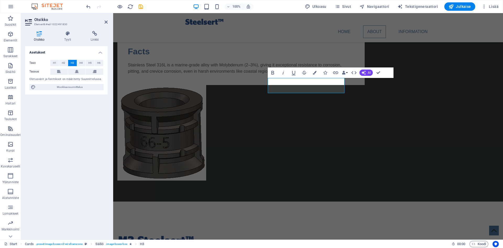
click at [56, 67] on div "Taso H1 H2 H3 H4 H5 H6 Tasaus Oletusvärit ja fonttikoot on määritetty Suunnitte…" at bounding box center [66, 75] width 83 height 39
click at [58, 69] on icon at bounding box center [59, 71] width 4 height 6
click at [82, 63] on span "H4" at bounding box center [80, 63] width 3 height 6
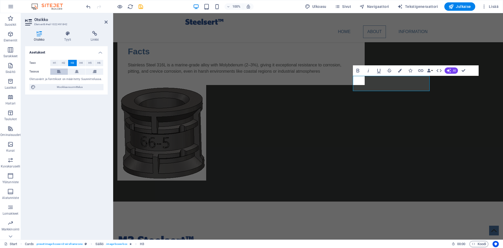
click at [56, 69] on button at bounding box center [59, 71] width 18 height 6
drag, startPoint x: 80, startPoint y: 63, endPoint x: 72, endPoint y: 58, distance: 10.0
click at [80, 63] on span "H4" at bounding box center [80, 63] width 3 height 6
click at [456, 6] on span "Julkaise" at bounding box center [460, 6] width 23 height 5
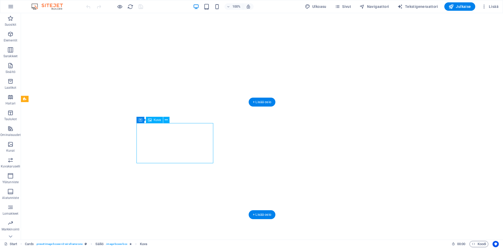
select select "%"
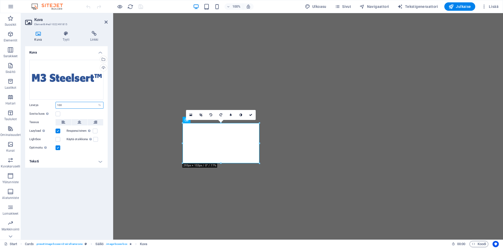
click at [62, 104] on input "100" at bounding box center [79, 105] width 47 height 6
drag, startPoint x: 63, startPoint y: 105, endPoint x: 54, endPoint y: 104, distance: 8.7
click at [54, 104] on div "Leveys 100 Oletus auto px rem % em vh vw" at bounding box center [66, 105] width 74 height 7
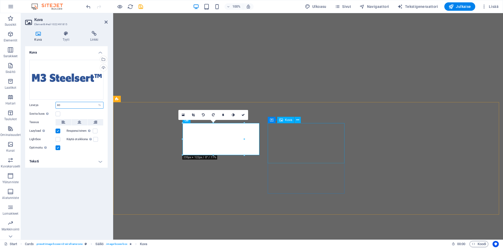
type input "80"
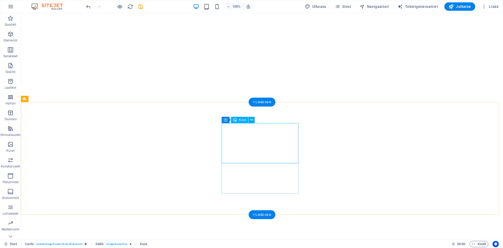
select select "%"
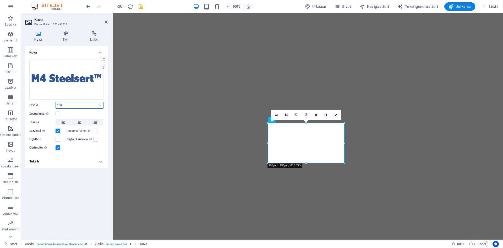
drag, startPoint x: 65, startPoint y: 106, endPoint x: 55, endPoint y: 104, distance: 9.3
click at [55, 104] on div "Leveys 100 Oletus auto px rem % em vh vw" at bounding box center [66, 105] width 74 height 7
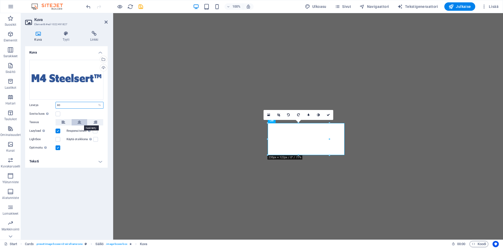
type input "80"
click at [78, 122] on icon at bounding box center [80, 122] width 4 height 6
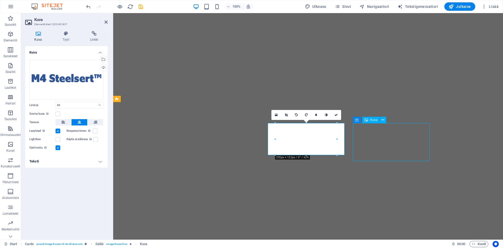
select select "%"
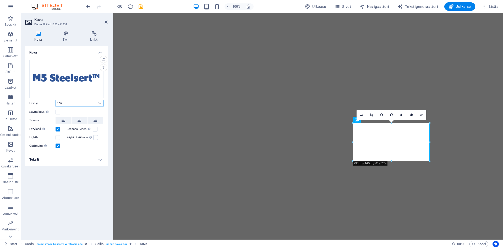
drag, startPoint x: 63, startPoint y: 103, endPoint x: 56, endPoint y: 101, distance: 7.8
click at [56, 101] on input "100" at bounding box center [79, 103] width 47 height 6
type input "80"
click at [78, 119] on icon at bounding box center [80, 120] width 4 height 6
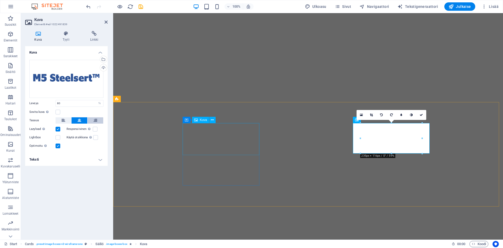
select select "%"
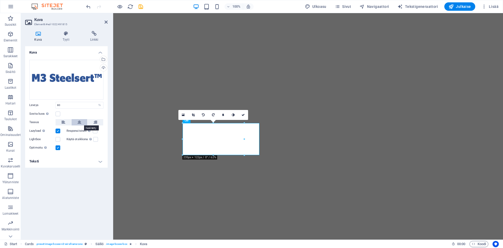
click at [79, 124] on icon at bounding box center [80, 122] width 4 height 6
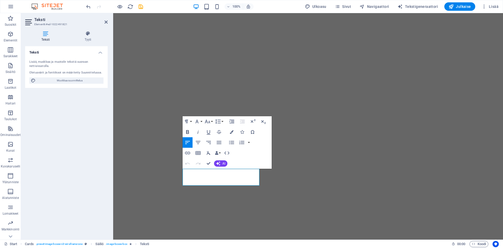
click at [188, 132] on icon "button" at bounding box center [188, 132] width 6 height 6
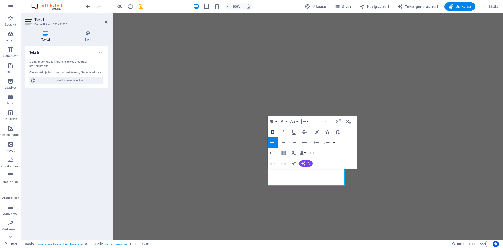
click at [273, 131] on icon "button" at bounding box center [272, 132] width 3 height 4
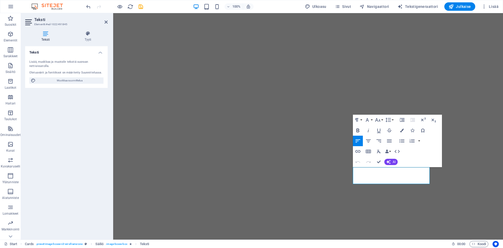
click at [358, 131] on icon "button" at bounding box center [358, 130] width 3 height 4
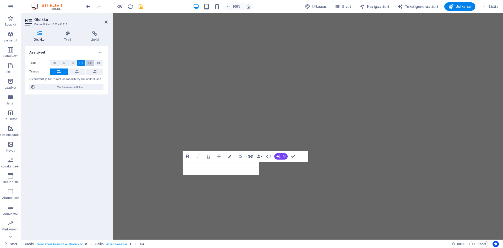
click at [89, 62] on span "H5" at bounding box center [89, 63] width 3 height 6
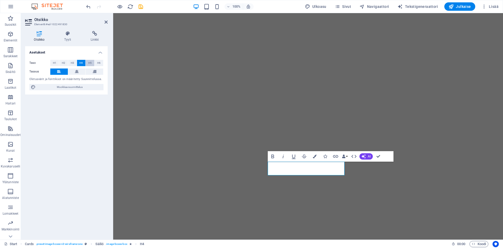
click at [88, 62] on span "H5" at bounding box center [89, 63] width 3 height 6
click at [379, 169] on div "Teksti" at bounding box center [367, 170] width 28 height 7
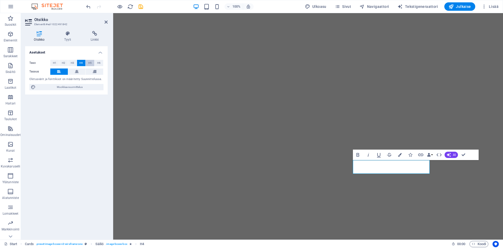
click at [92, 63] on span "H5" at bounding box center [89, 63] width 3 height 6
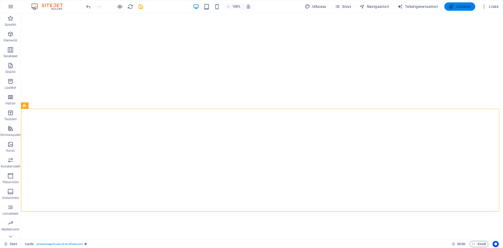
click at [457, 6] on span "Julkaise" at bounding box center [460, 6] width 23 height 5
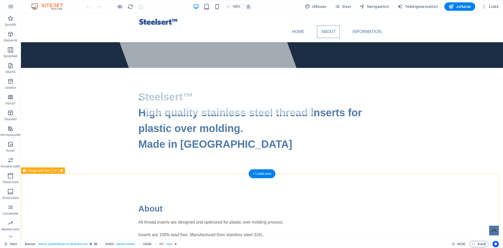
scroll to position [282, 0]
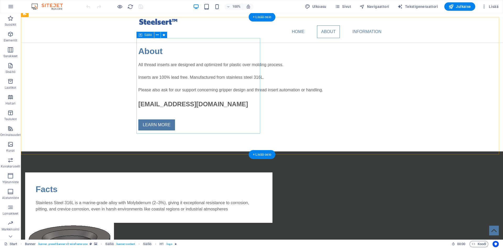
click at [204, 172] on div "Facts Stainless Steel 316L is a marine-grade alloy with Molybdenum (2–3%), givi…" at bounding box center [149, 197] width 248 height 50
click at [197, 200] on div "Stainless Steel 316L is a marine-grade alloy with Molybdenum (2–3%), giving it …" at bounding box center [149, 206] width 227 height 13
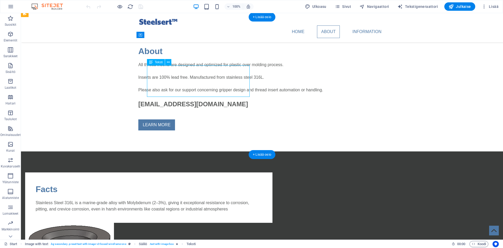
click at [197, 200] on div "Stainless Steel 316L is a marine-grade alloy with Molybdenum (2–3%), giving it …" at bounding box center [149, 206] width 227 height 13
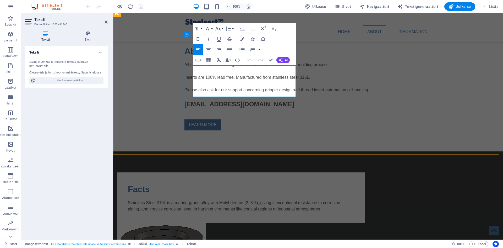
click at [238, 200] on p "Stainless Steel 316L is a marine-grade alloy with Molybdenum (2–3%), giving it …" at bounding box center [241, 206] width 227 height 13
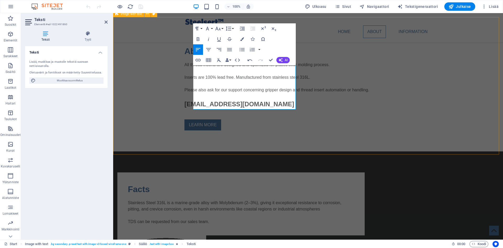
click at [460, 154] on div "Facts Stainless Steel 316L is a marine-grade alloy with Molybdenum (2–3%), givi…" at bounding box center [308, 251] width 390 height 200
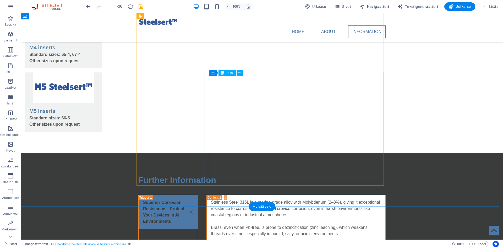
scroll to position [746, 0]
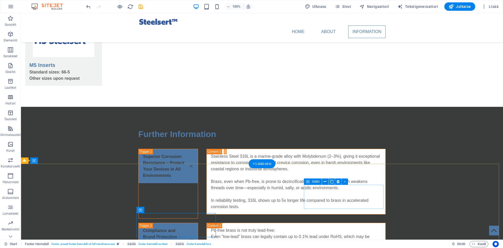
scroll to position [774, 0]
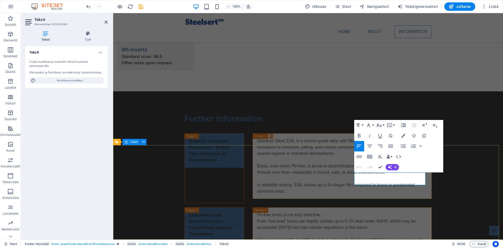
drag, startPoint x: 405, startPoint y: 180, endPoint x: 350, endPoint y: 174, distance: 55.9
copy div "Manufacturer quality systems in use ISO 9001 and ISO 14001"
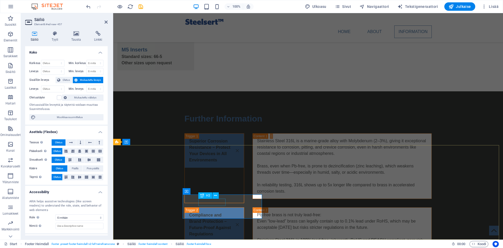
select select "xMidYMid"
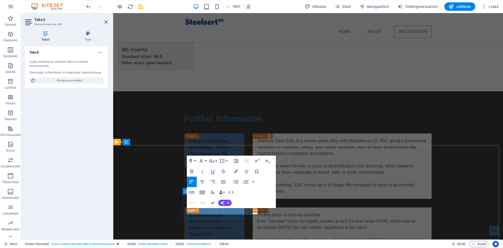
drag, startPoint x: 227, startPoint y: 211, endPoint x: 187, endPoint y: 210, distance: 40.1
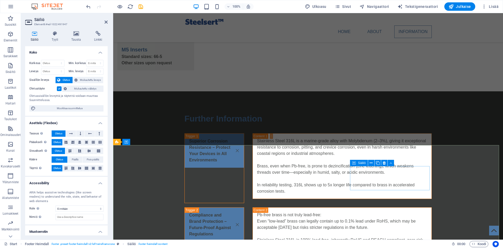
click at [384, 163] on icon at bounding box center [384, 163] width 3 height 6
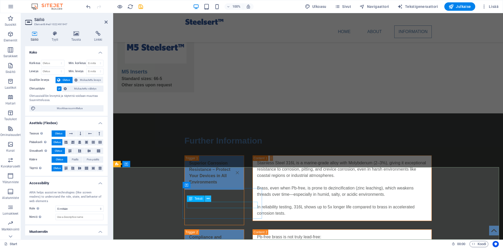
click at [208, 200] on icon at bounding box center [208, 199] width 3 height 6
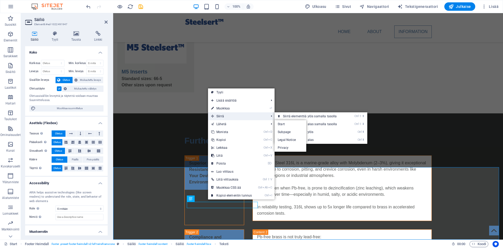
click at [240, 114] on span "Siirrä" at bounding box center [237, 116] width 59 height 8
click at [317, 138] on link "Ctrl ⬇ Siirrä elementtiä alas" at bounding box center [311, 140] width 73 height 8
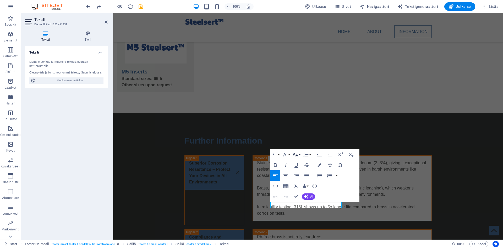
click at [301, 154] on button "Font Size" at bounding box center [297, 154] width 10 height 10
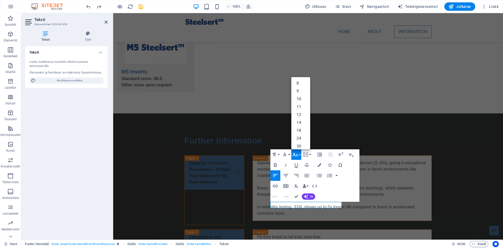
click at [301, 154] on button "Font Size" at bounding box center [297, 154] width 10 height 10
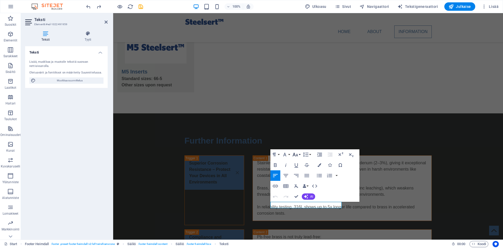
click at [301, 154] on button "Font Size" at bounding box center [297, 154] width 10 height 10
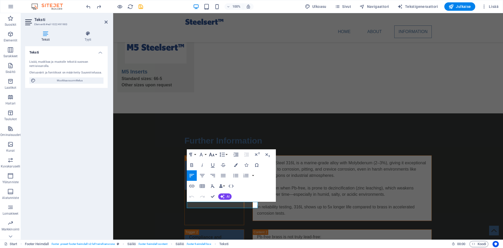
click at [216, 154] on button "Font Size" at bounding box center [213, 154] width 10 height 10
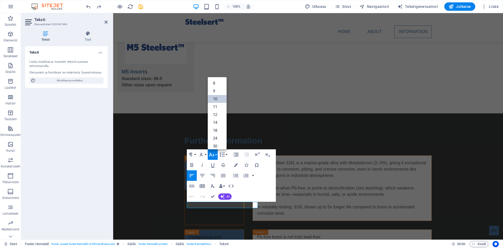
click at [219, 99] on link "10" at bounding box center [217, 99] width 19 height 8
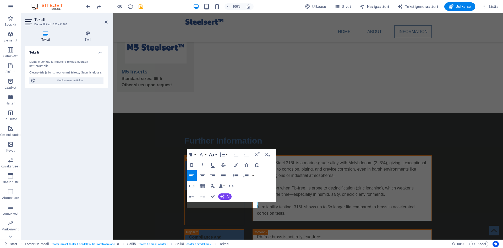
click at [216, 154] on button "Font Size" at bounding box center [213, 154] width 10 height 10
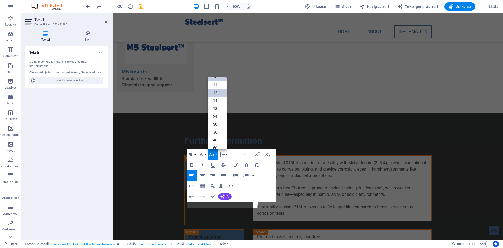
click at [219, 94] on link "12" at bounding box center [217, 93] width 19 height 8
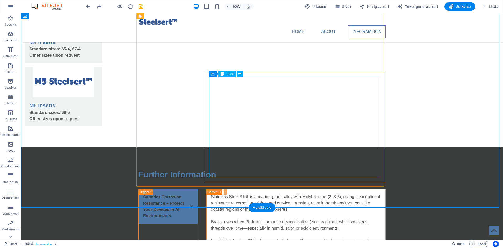
scroll to position [745, 0]
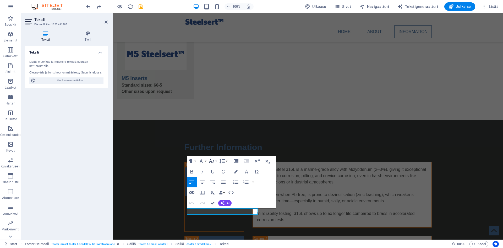
click at [216, 160] on button "Font Size" at bounding box center [213, 161] width 10 height 10
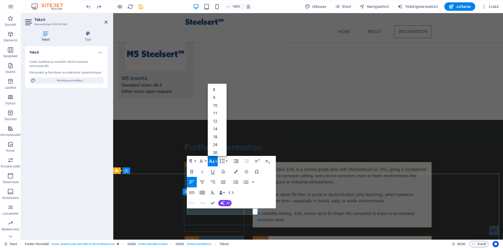
drag, startPoint x: 232, startPoint y: 211, endPoint x: 306, endPoint y: 218, distance: 74.0
click at [216, 120] on link "12" at bounding box center [217, 121] width 19 height 8
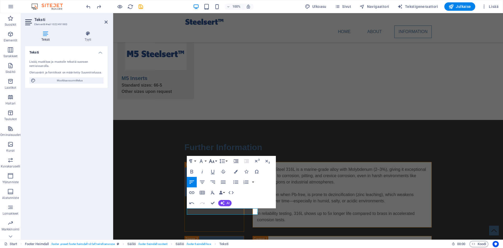
click at [217, 161] on button "Font Size" at bounding box center [213, 161] width 10 height 10
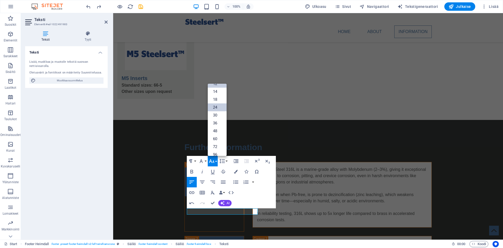
click at [220, 108] on link "24" at bounding box center [217, 107] width 19 height 8
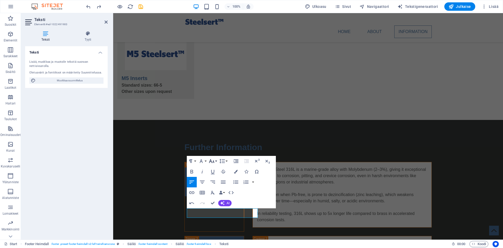
click at [215, 161] on button "Font Size" at bounding box center [213, 161] width 10 height 10
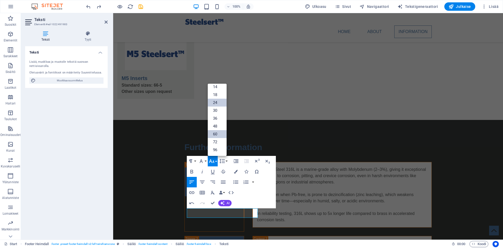
scroll to position [42, 0]
click at [220, 95] on link "18" at bounding box center [217, 95] width 19 height 8
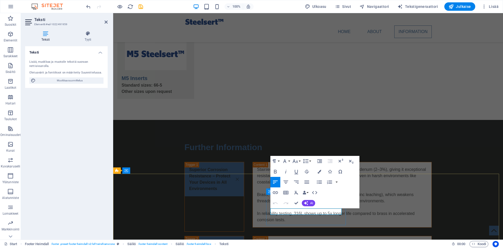
drag, startPoint x: 302, startPoint y: 211, endPoint x: 270, endPoint y: 209, distance: 32.0
click at [299, 160] on button "Font Size" at bounding box center [297, 161] width 10 height 10
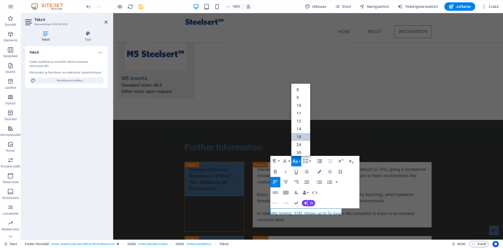
click at [300, 135] on link "18" at bounding box center [301, 137] width 19 height 8
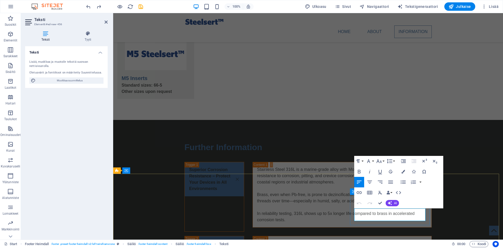
drag, startPoint x: 420, startPoint y: 210, endPoint x: 356, endPoint y: 212, distance: 63.8
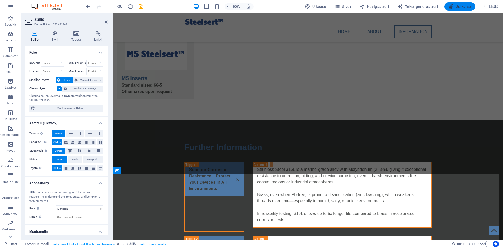
click at [465, 8] on span "Julkaise" at bounding box center [460, 6] width 23 height 5
